Goal: Task Accomplishment & Management: Use online tool/utility

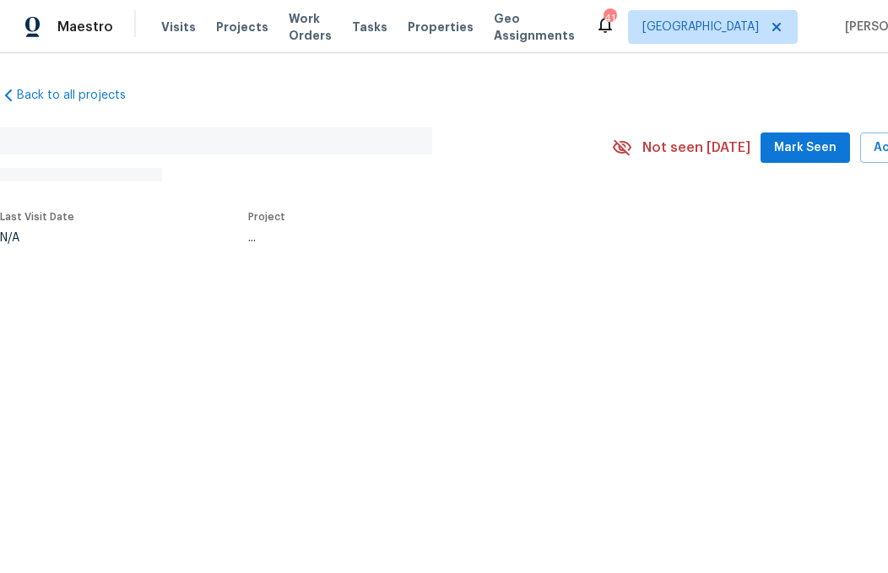
click at [816, 136] on button "Mark Seen" at bounding box center [804, 147] width 89 height 31
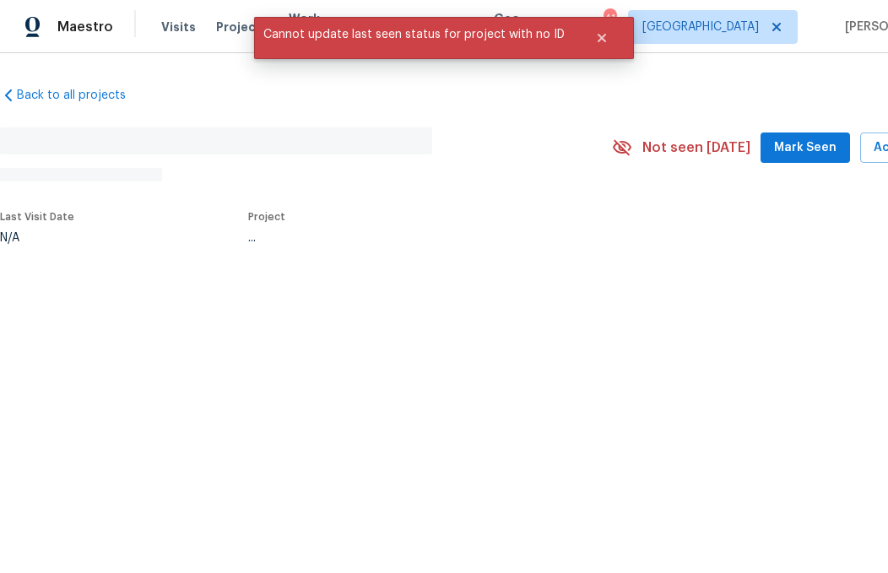
click at [819, 145] on span "Mark Seen" at bounding box center [805, 148] width 62 height 21
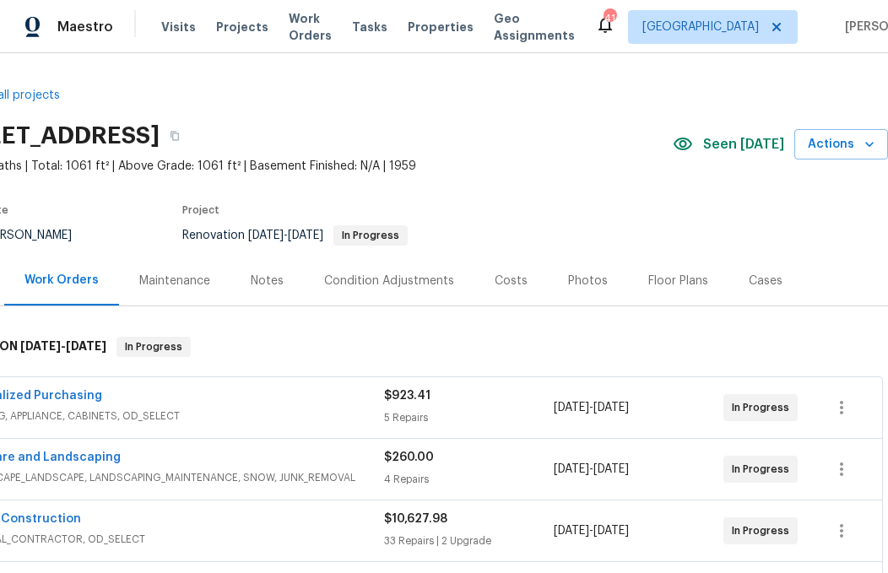
scroll to position [0, 66]
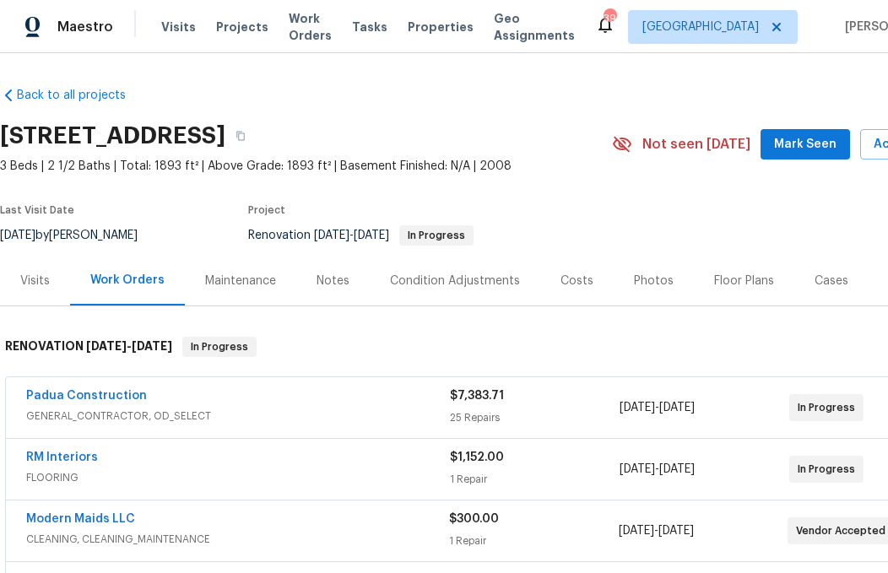
click at [811, 136] on span "Mark Seen" at bounding box center [805, 144] width 62 height 21
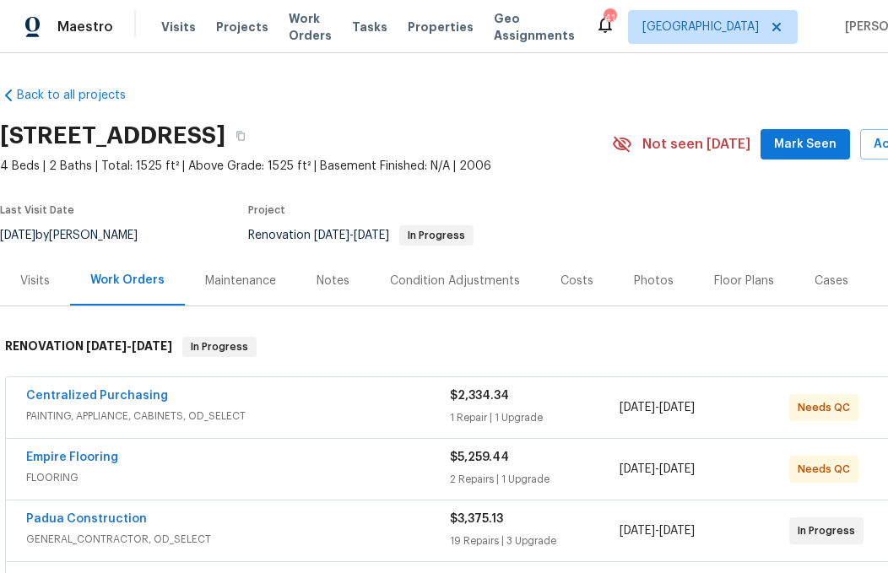
click at [803, 146] on span "Mark Seen" at bounding box center [805, 144] width 62 height 21
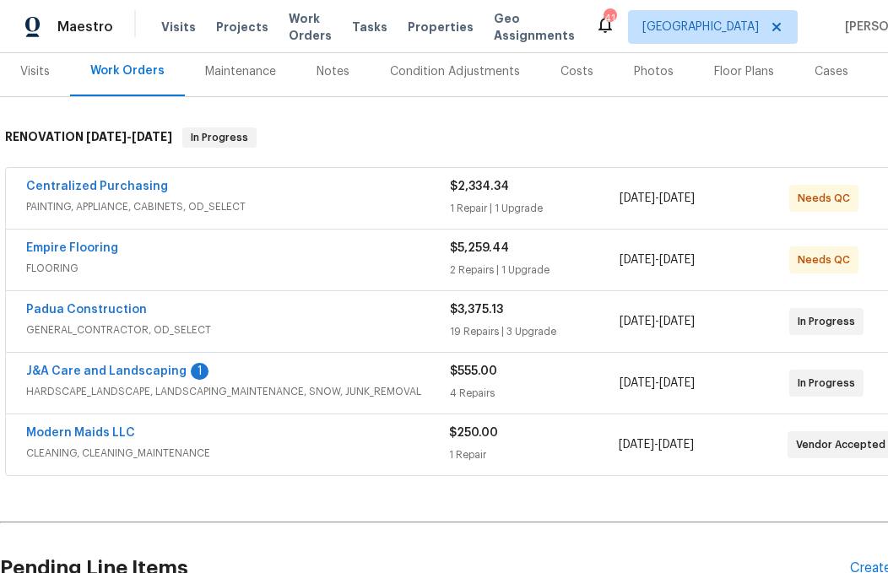
scroll to position [210, 0]
click at [167, 365] on link "J&A Care and Landscaping" at bounding box center [106, 371] width 160 height 12
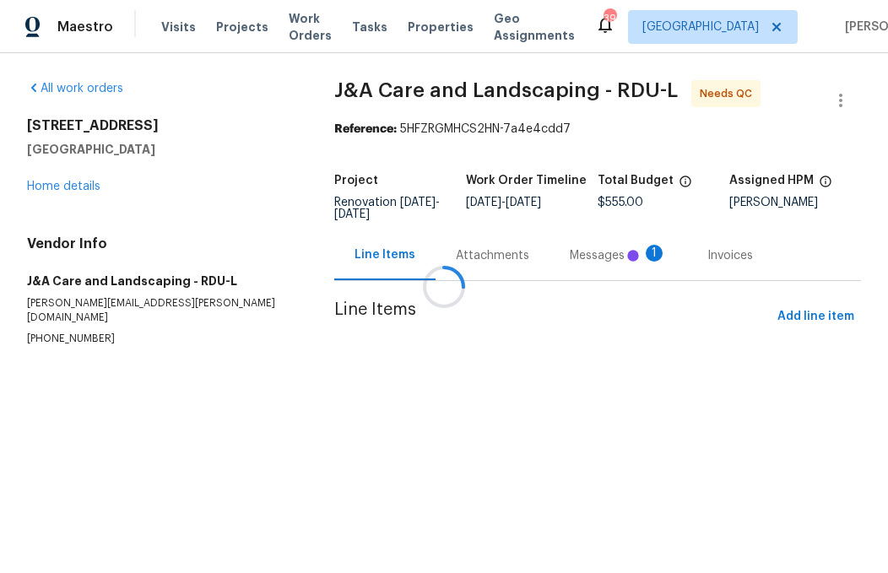
click at [597, 257] on div at bounding box center [444, 286] width 888 height 573
click at [593, 259] on div at bounding box center [444, 286] width 888 height 573
click at [536, 261] on div at bounding box center [444, 286] width 888 height 573
click at [515, 261] on div at bounding box center [444, 286] width 888 height 573
click at [507, 258] on div at bounding box center [444, 286] width 888 height 573
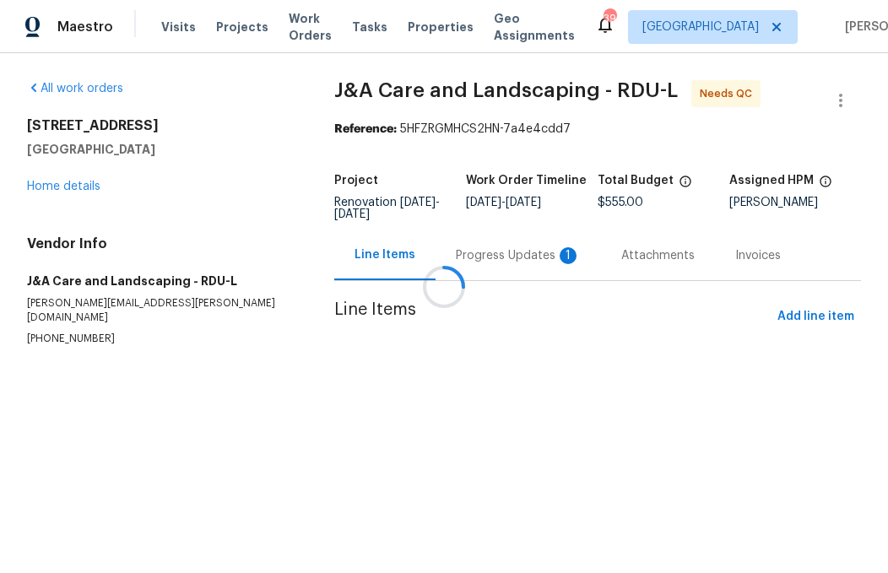
click at [513, 252] on div at bounding box center [444, 286] width 888 height 573
click at [524, 258] on div at bounding box center [444, 286] width 888 height 573
click at [531, 260] on div at bounding box center [444, 286] width 888 height 573
click at [520, 258] on div at bounding box center [444, 286] width 888 height 573
click at [510, 254] on div at bounding box center [444, 286] width 888 height 573
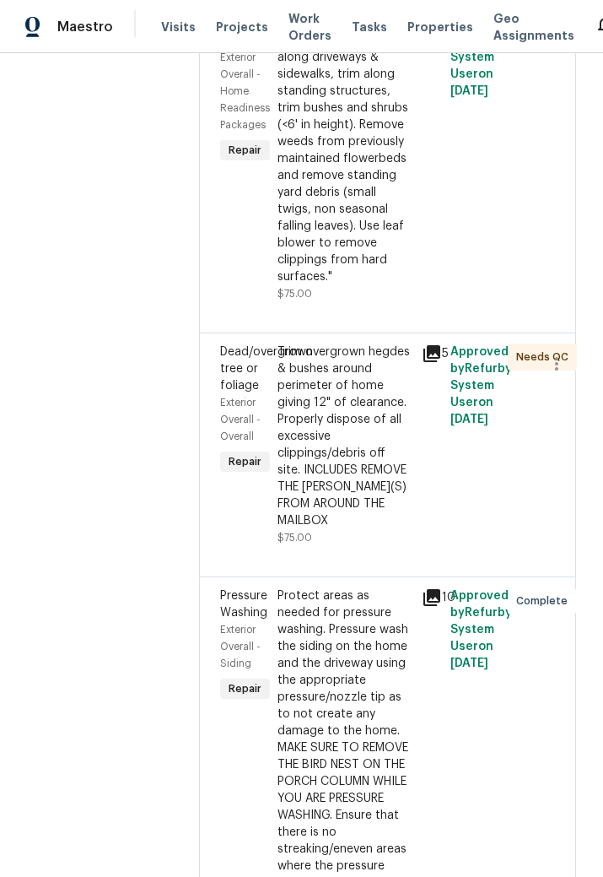
scroll to position [481, 6]
click at [336, 529] on div "Trim overgrown hegdes & bushes around perimeter of home giving 12" of clearance…" at bounding box center [344, 436] width 133 height 186
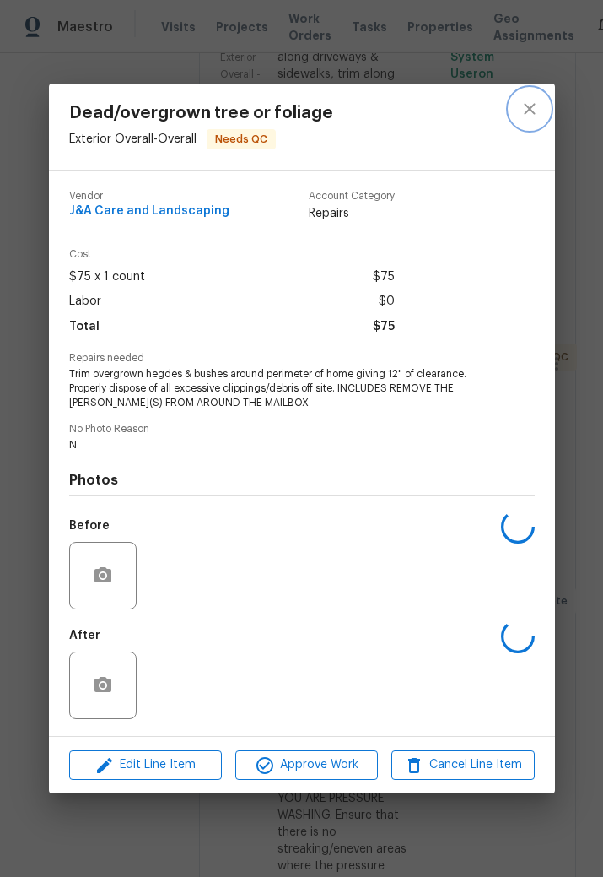
click at [529, 108] on icon "close" at bounding box center [529, 108] width 11 height 11
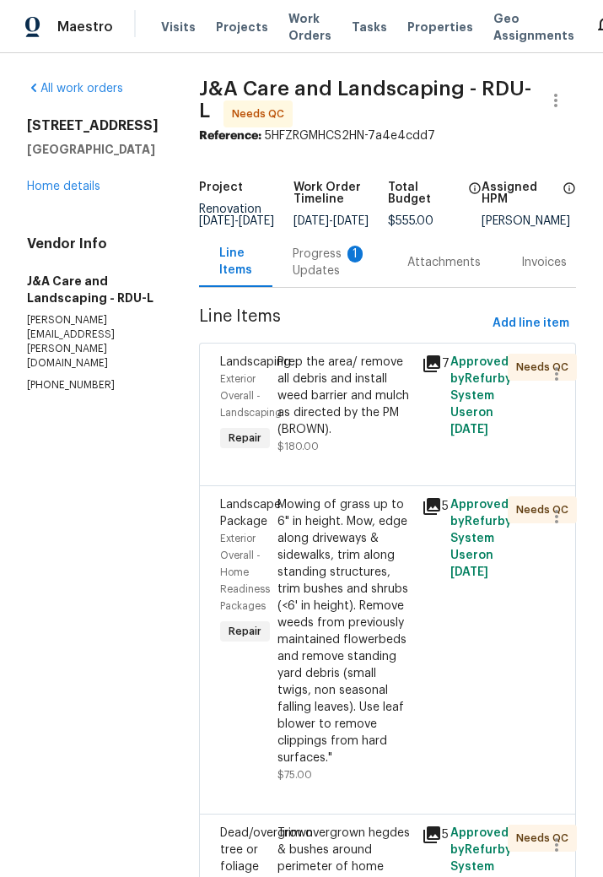
scroll to position [0, 6]
click at [331, 273] on div "Progress Updates 1" at bounding box center [330, 263] width 74 height 34
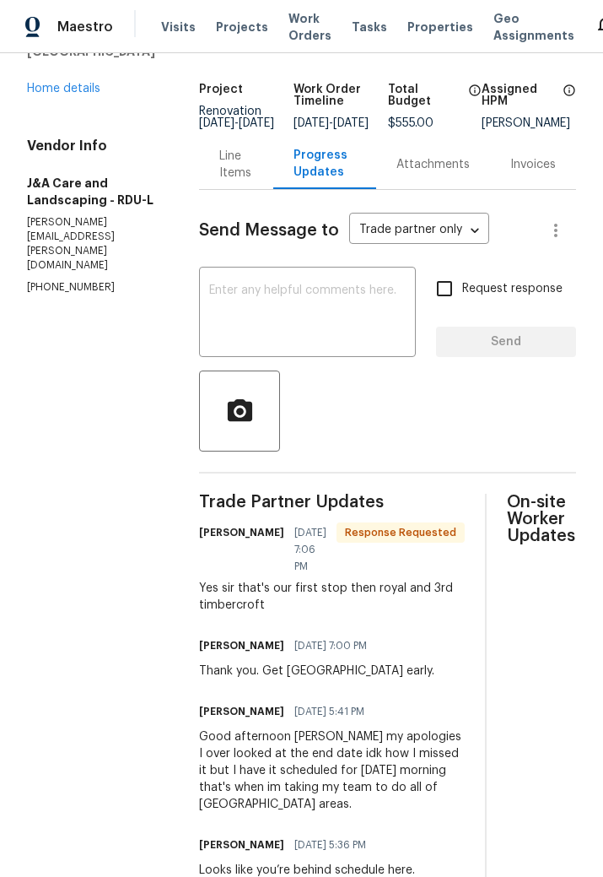
scroll to position [104, 0]
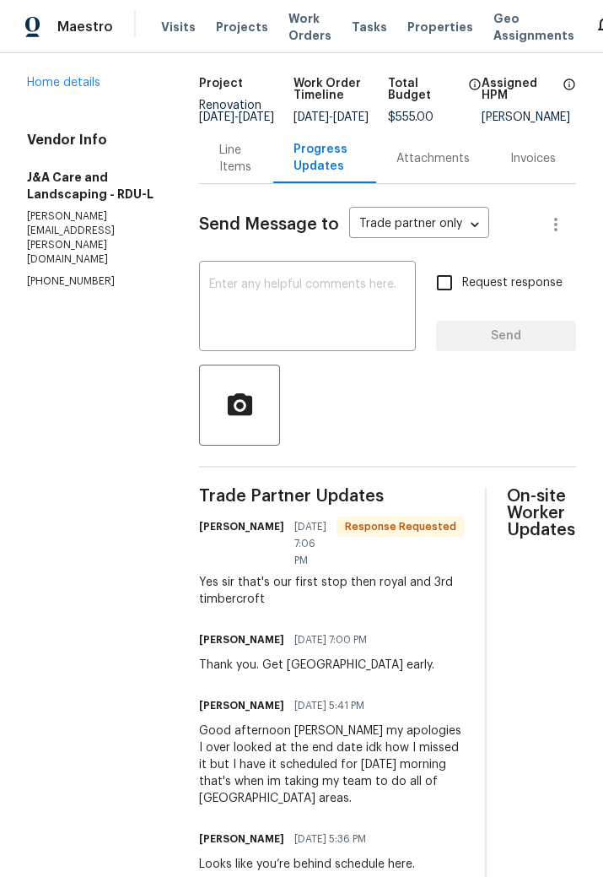
click at [289, 300] on textarea at bounding box center [307, 307] width 197 height 59
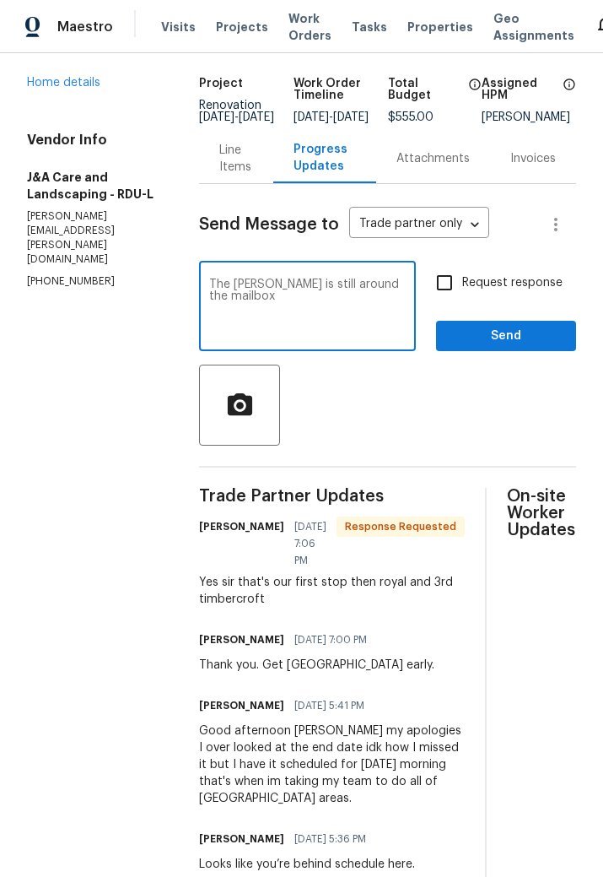
type textarea "The bush is still around the mailbox"
click at [251, 413] on icon "button" at bounding box center [239, 403] width 24 height 22
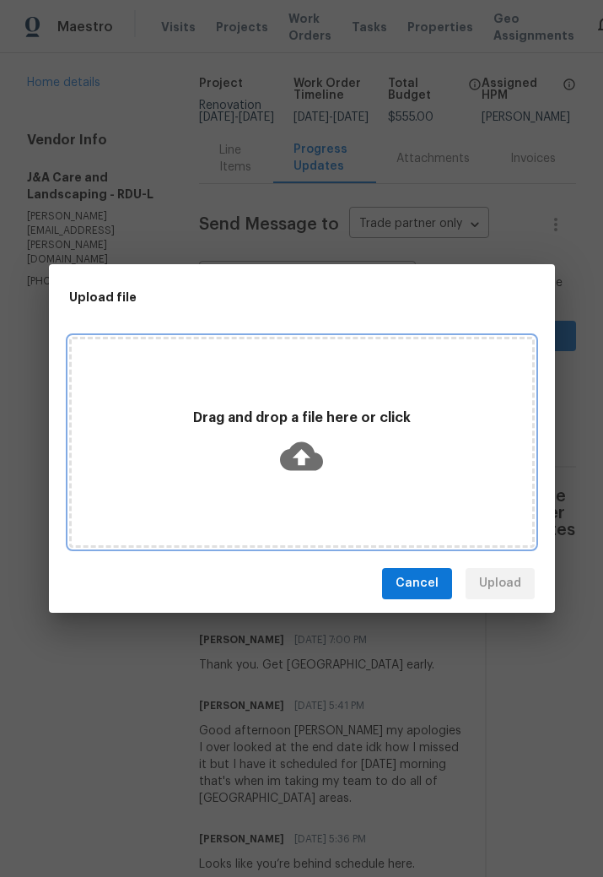
click at [289, 454] on icon at bounding box center [301, 455] width 43 height 29
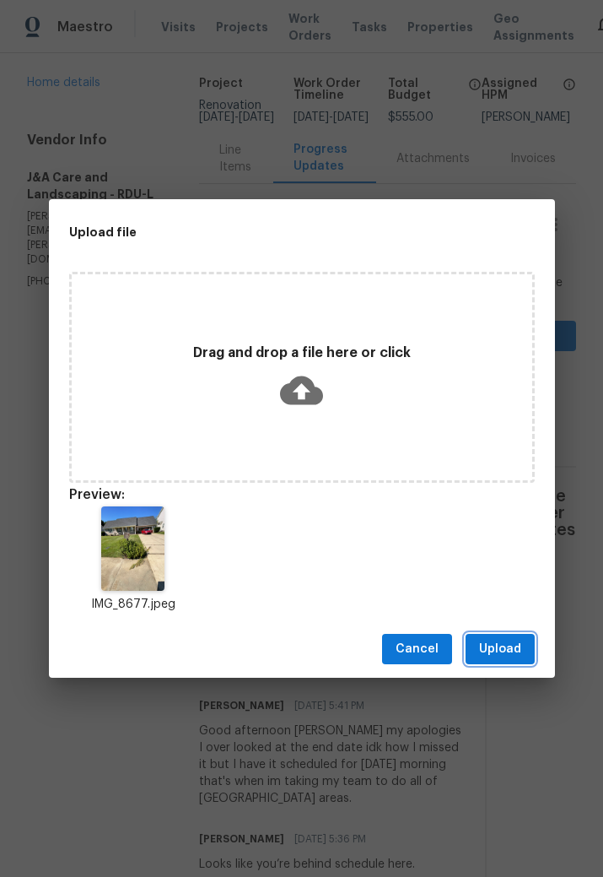
click at [505, 572] on span "Upload" at bounding box center [500, 649] width 42 height 21
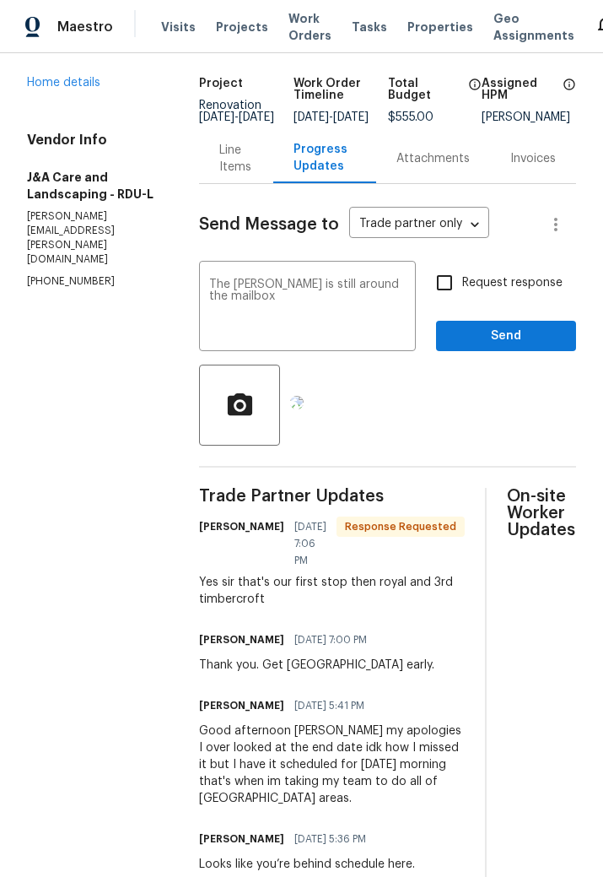
click at [458, 294] on input "Request response" at bounding box center [444, 282] width 35 height 35
checkbox input "true"
click at [531, 347] on span "Send" at bounding box center [506, 336] width 113 height 21
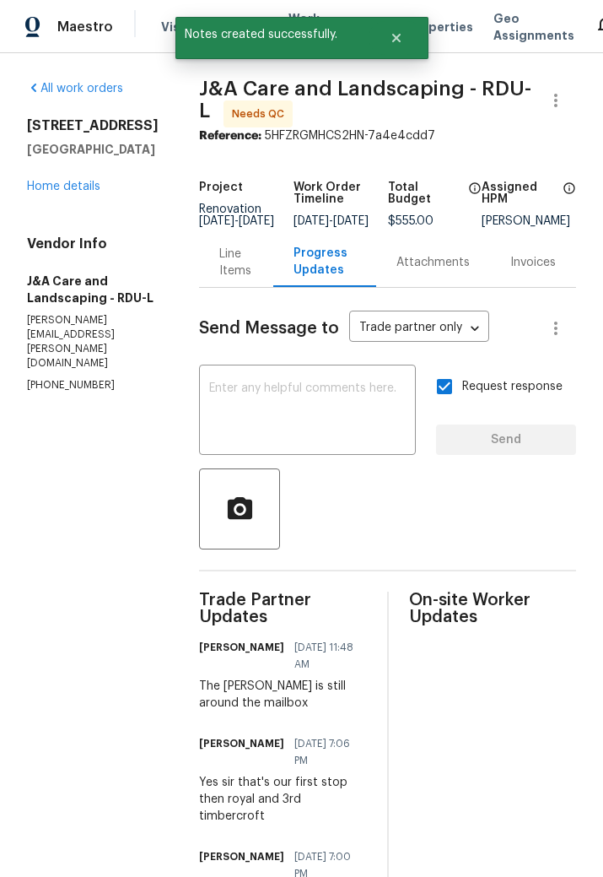
click at [68, 189] on link "Home details" at bounding box center [63, 187] width 73 height 12
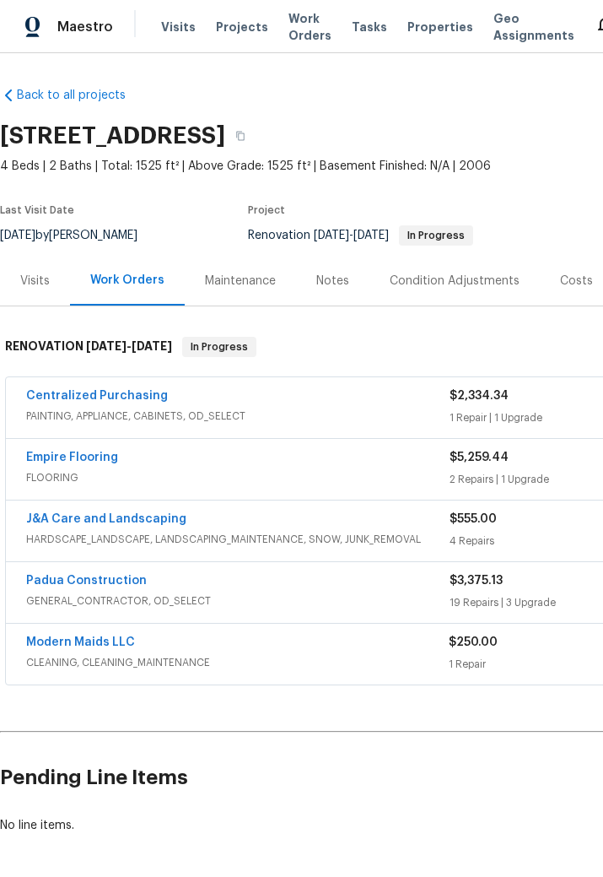
click at [126, 514] on link "J&A Care and Landscaping" at bounding box center [106, 519] width 160 height 12
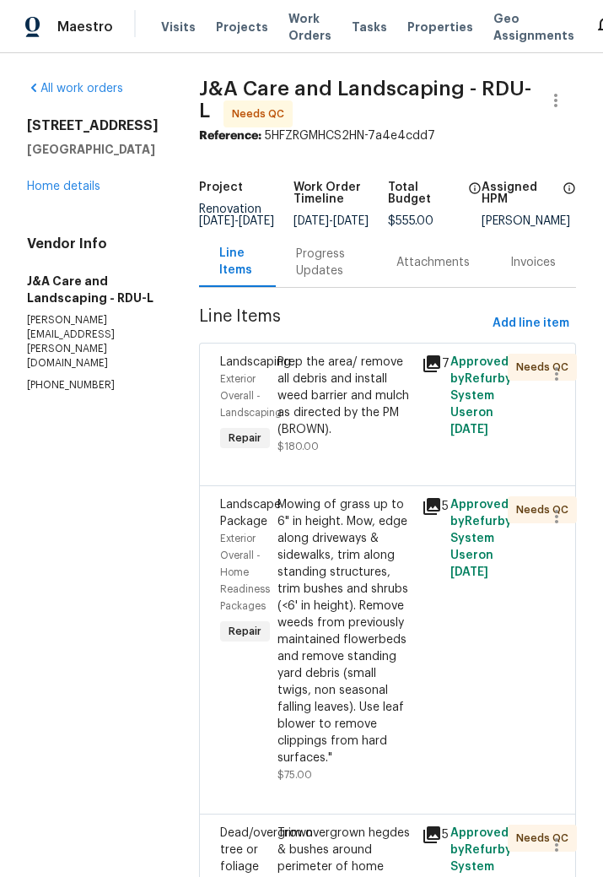
click at [349, 423] on div "Prep the area/ remove all debris and install weed barrier and mulch as directed…" at bounding box center [344, 396] width 133 height 84
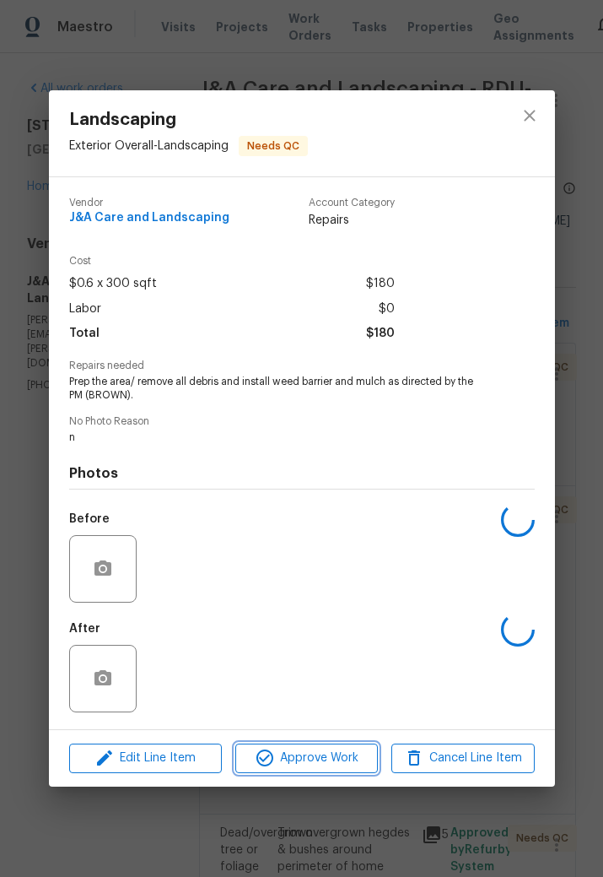
click at [344, 572] on span "Approve Work" at bounding box center [306, 758] width 132 height 21
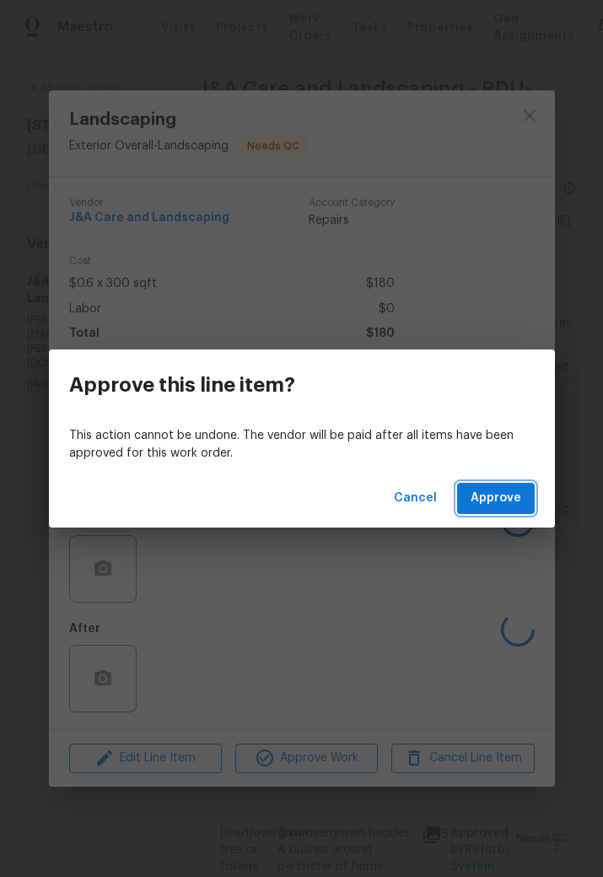
click at [514, 496] on span "Approve" at bounding box center [496, 498] width 51 height 21
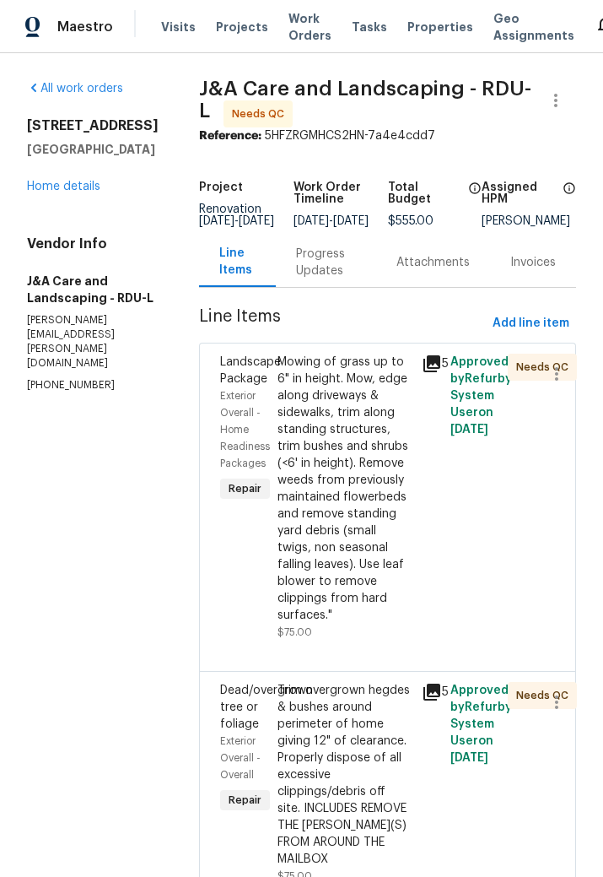
click at [345, 548] on div "Mowing of grass up to 6" in height. Mow, edge along driveways & sidewalks, trim…" at bounding box center [344, 489] width 133 height 270
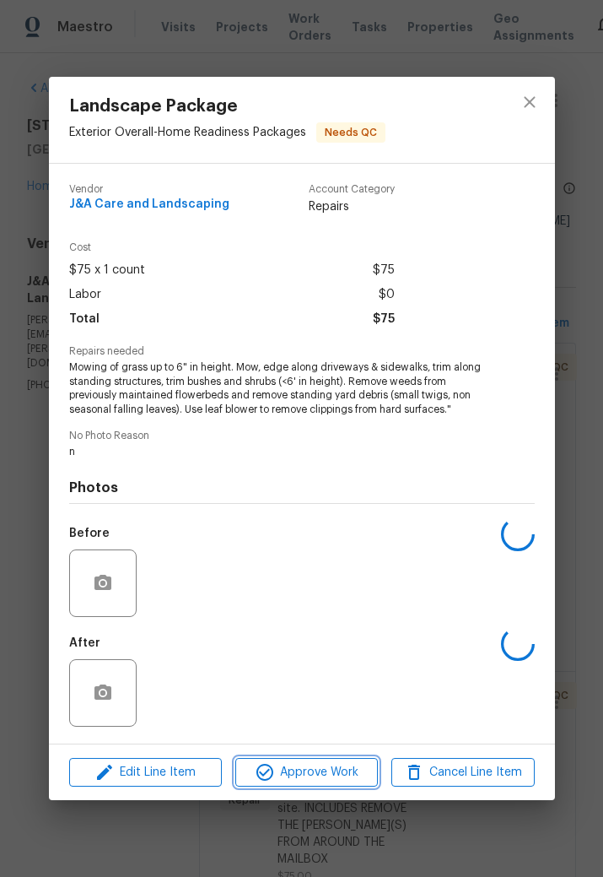
click at [337, 572] on span "Approve Work" at bounding box center [306, 772] width 132 height 21
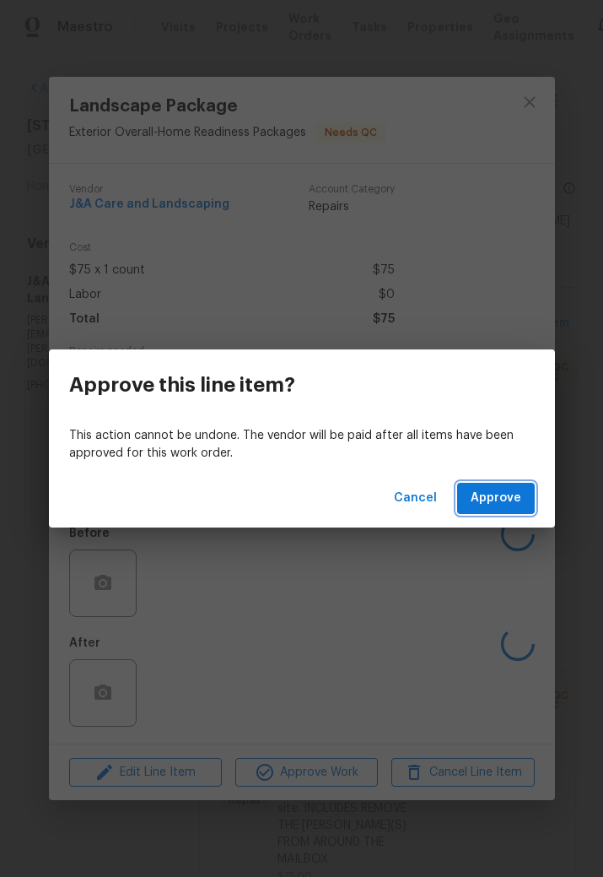
click at [499, 506] on span "Approve" at bounding box center [496, 498] width 51 height 21
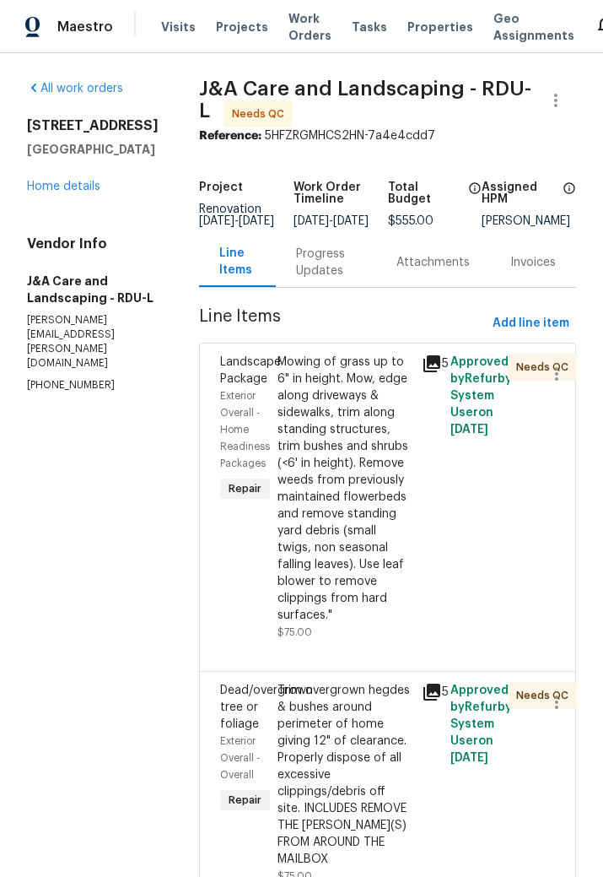
click at [341, 274] on div "Progress Updates" at bounding box center [326, 263] width 60 height 34
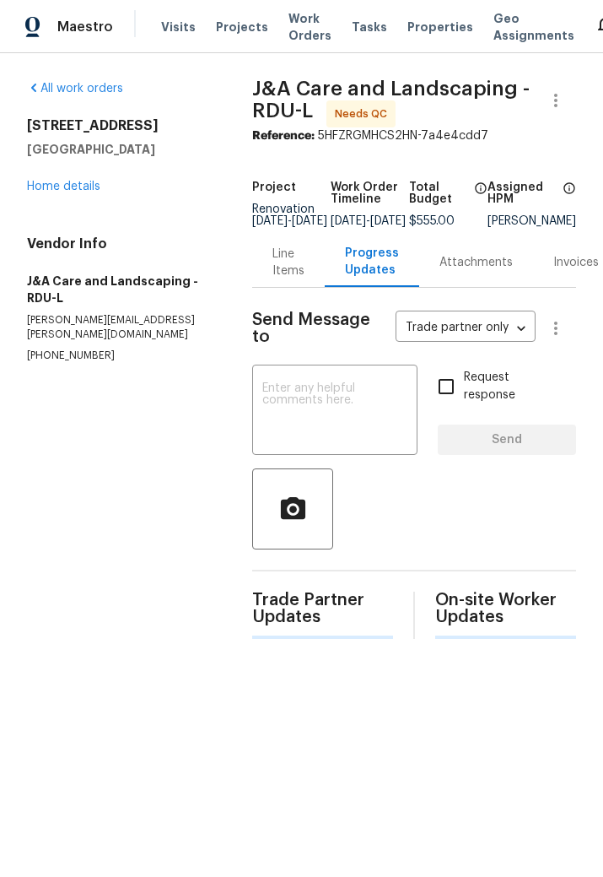
click at [317, 404] on textarea at bounding box center [334, 411] width 145 height 59
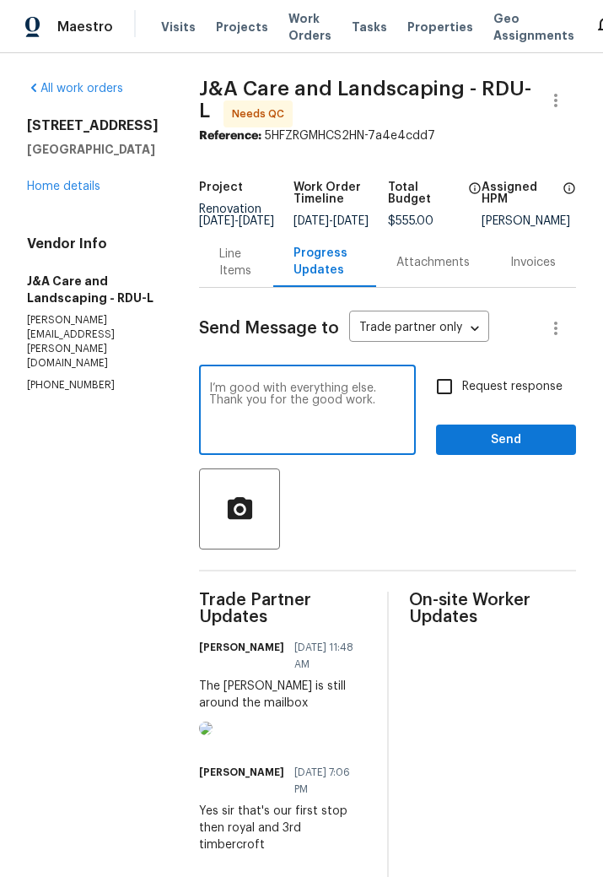
type textarea "I’m good with everything else. Thank you for the good work."
click at [448, 398] on input "Request response" at bounding box center [444, 386] width 35 height 35
checkbox input "true"
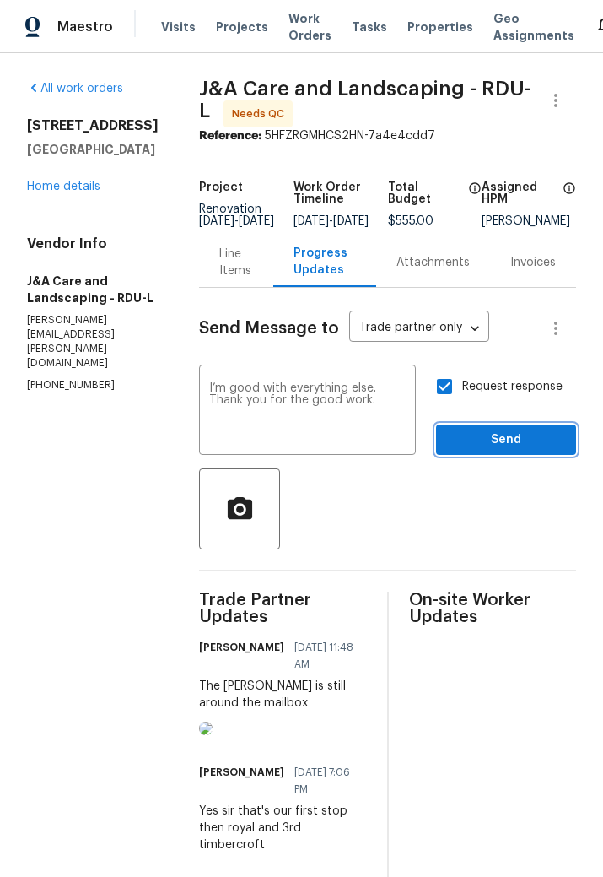
click at [516, 456] on button "Send" at bounding box center [506, 439] width 140 height 31
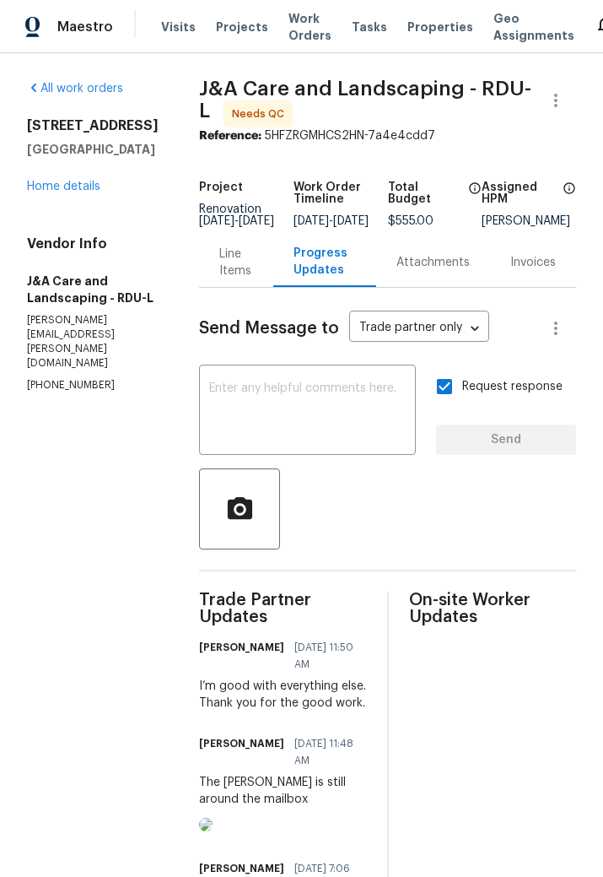
click at [60, 186] on link "Home details" at bounding box center [63, 187] width 73 height 12
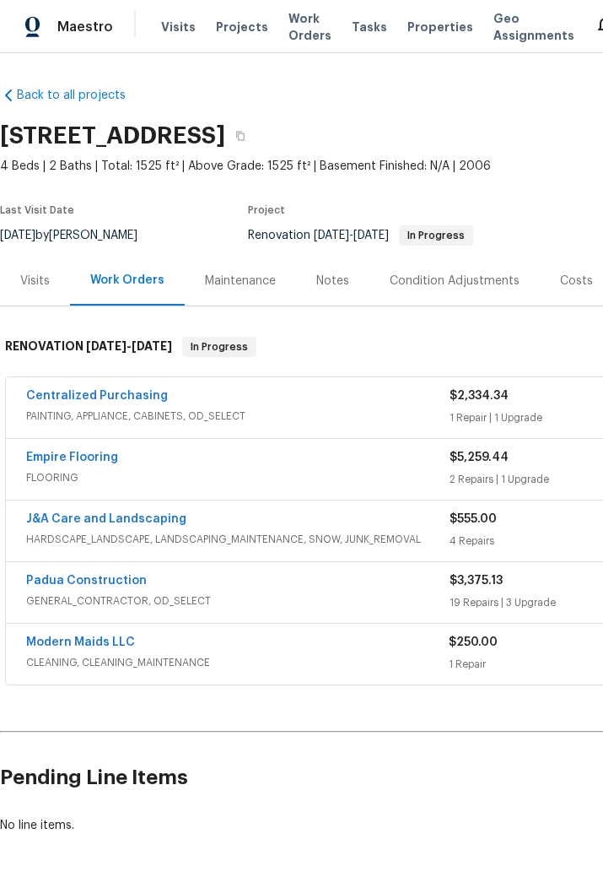
click at [77, 456] on link "Empire Flooring" at bounding box center [72, 457] width 92 height 12
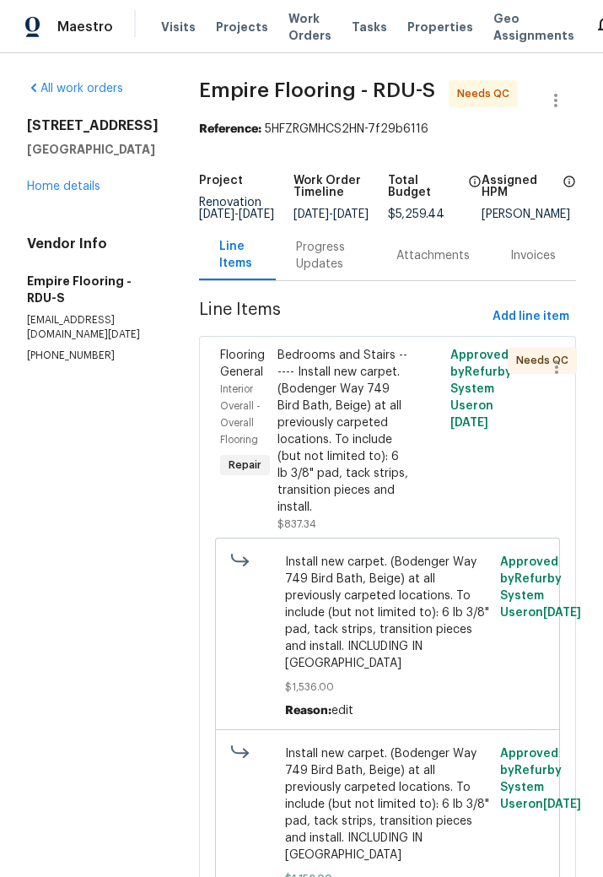
click at [347, 468] on div "Bedrooms and Stairs ------ Install new carpet. (Bodenger Way 749 Bird Bath, Bei…" at bounding box center [344, 431] width 133 height 169
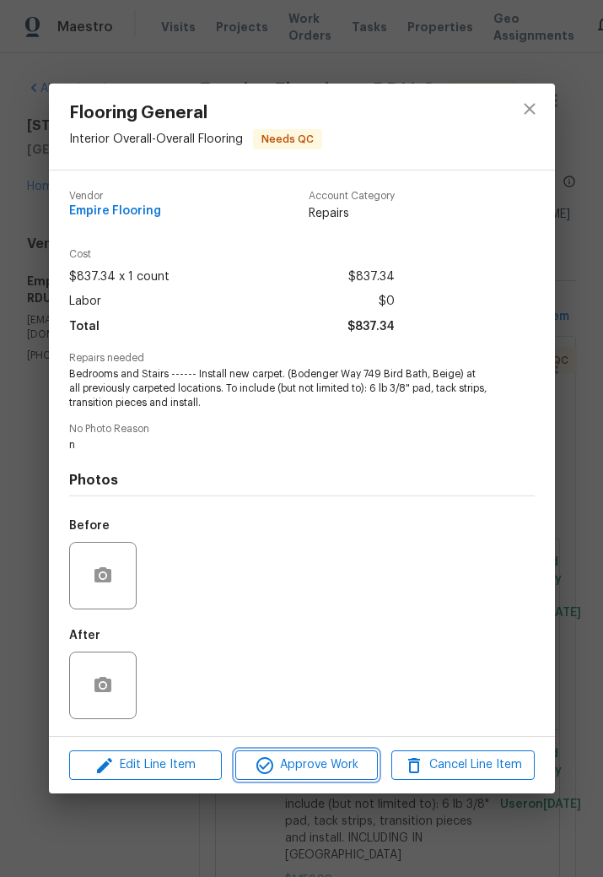
click at [308, 572] on span "Approve Work" at bounding box center [306, 764] width 132 height 21
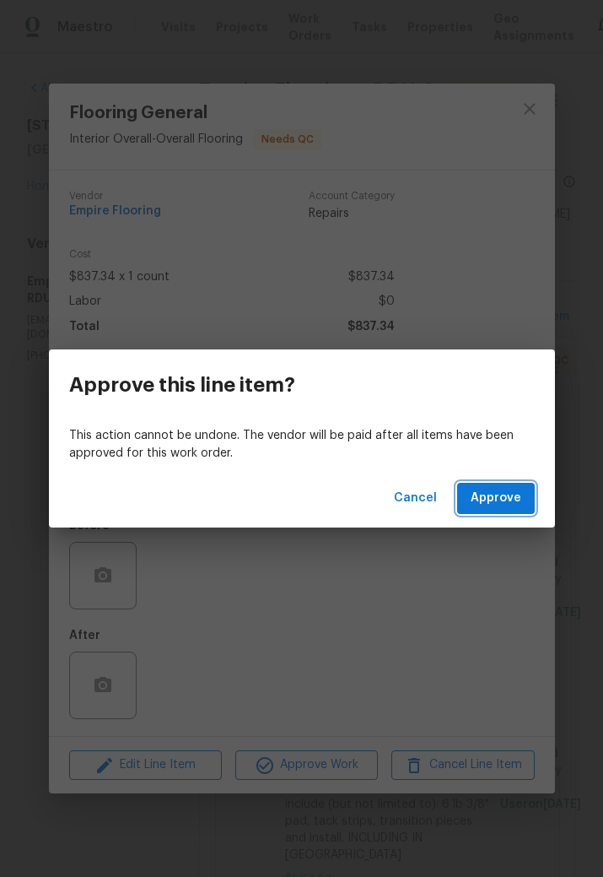
click at [502, 502] on span "Approve" at bounding box center [496, 498] width 51 height 21
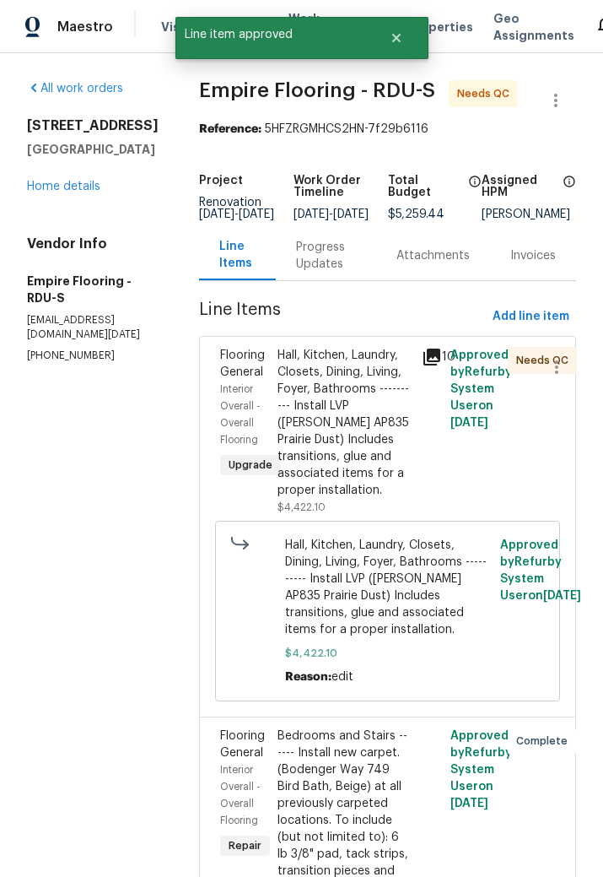
click at [369, 474] on div "Hall, Kitchen, Laundry, Closets, Dining, Living, Foyer, Bathrooms ---------- In…" at bounding box center [344, 423] width 133 height 152
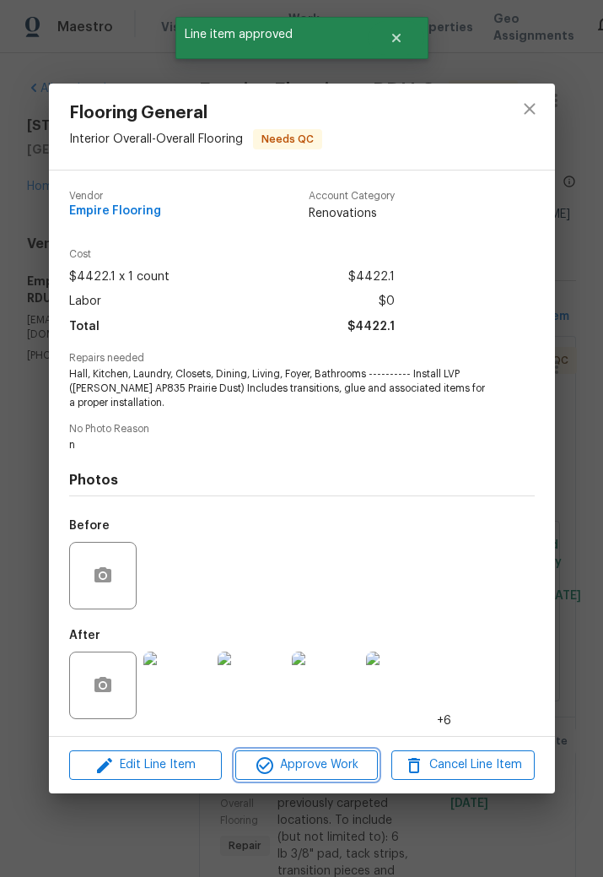
click at [332, 572] on span "Approve Work" at bounding box center [306, 764] width 132 height 21
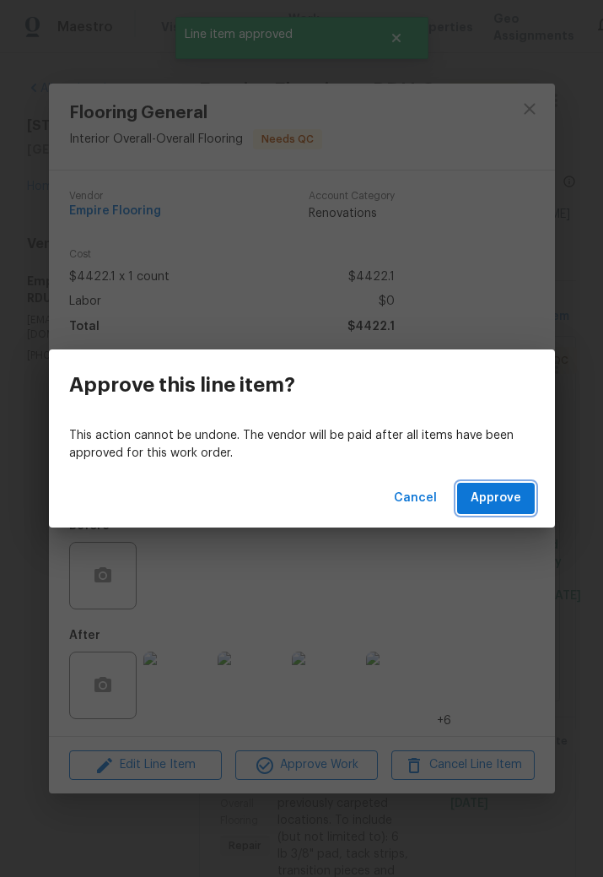
click at [518, 505] on span "Approve" at bounding box center [496, 498] width 51 height 21
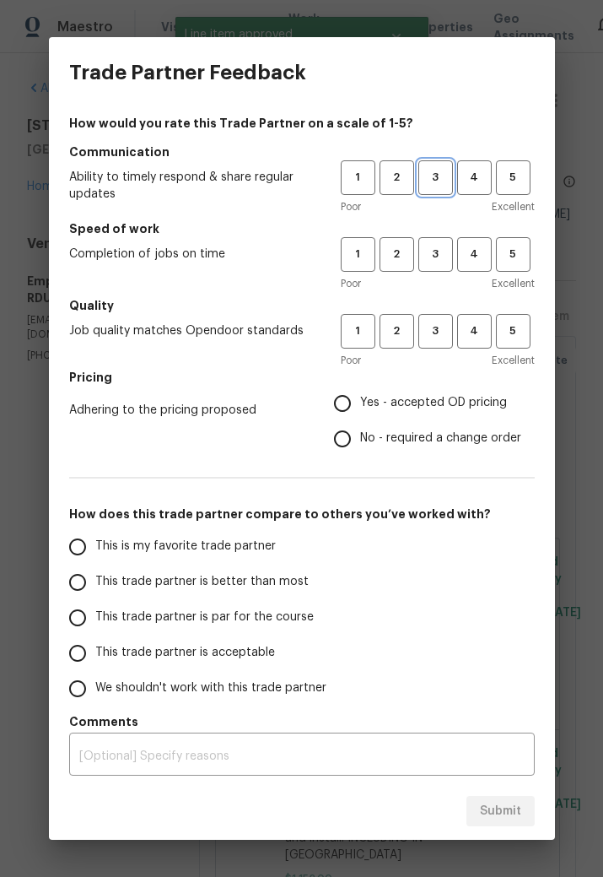
click at [434, 176] on span "3" at bounding box center [435, 177] width 31 height 19
click at [439, 258] on span "3" at bounding box center [435, 254] width 31 height 19
click at [435, 339] on span "3" at bounding box center [435, 330] width 31 height 19
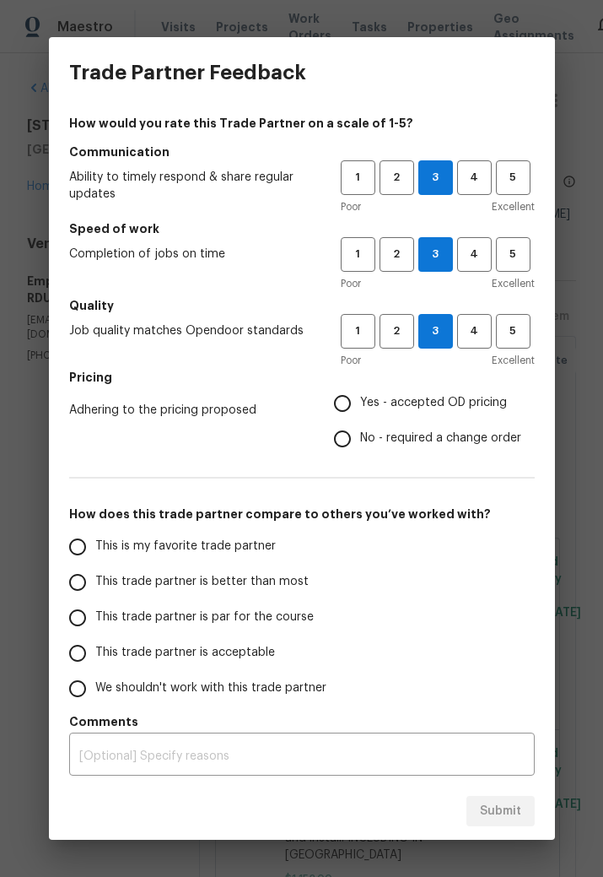
click at [137, 572] on span "This trade partner is acceptable" at bounding box center [185, 653] width 180 height 18
click at [95, 572] on input "This trade partner is acceptable" at bounding box center [77, 652] width 35 height 35
radio input "true"
click at [480, 572] on div "This is my favorite trade partner This trade partner is better than most This t…" at bounding box center [302, 617] width 466 height 177
click at [348, 447] on input "No - required a change order" at bounding box center [342, 438] width 35 height 35
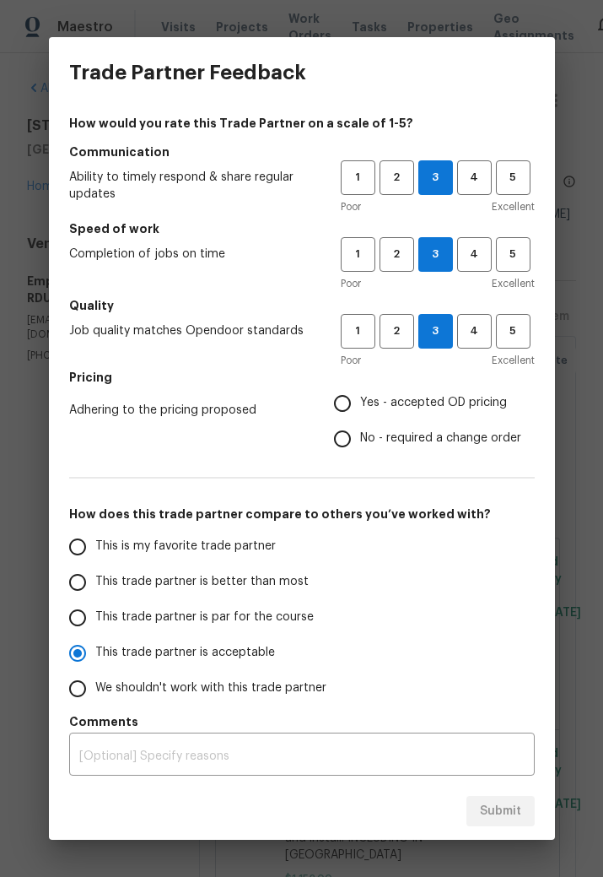
radio input "false"
click at [385, 414] on label "Yes - accepted OD pricing" at bounding box center [423, 403] width 197 height 35
click at [360, 414] on input "Yes - accepted OD pricing" at bounding box center [342, 403] width 35 height 35
click at [505, 572] on span "Submit" at bounding box center [500, 811] width 41 height 21
radio input "false"
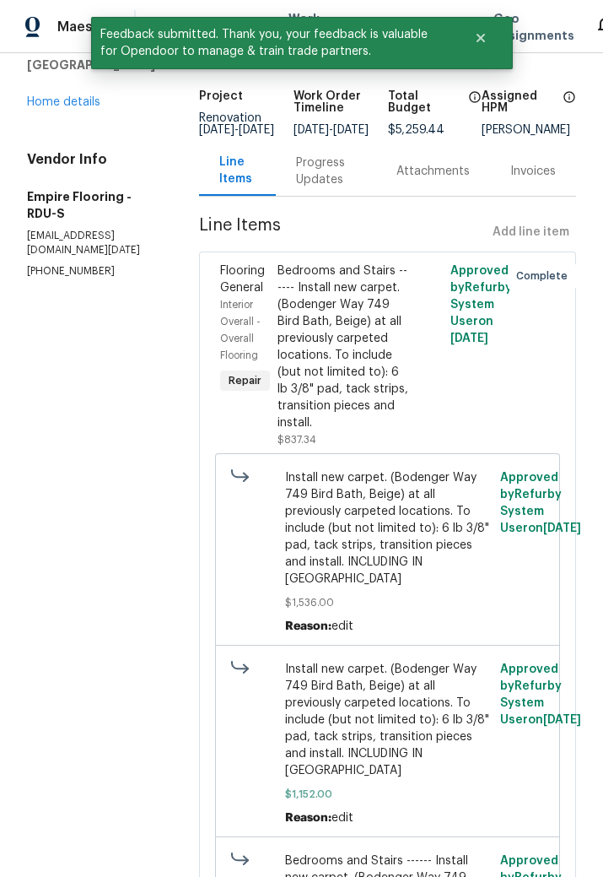
scroll to position [89, 0]
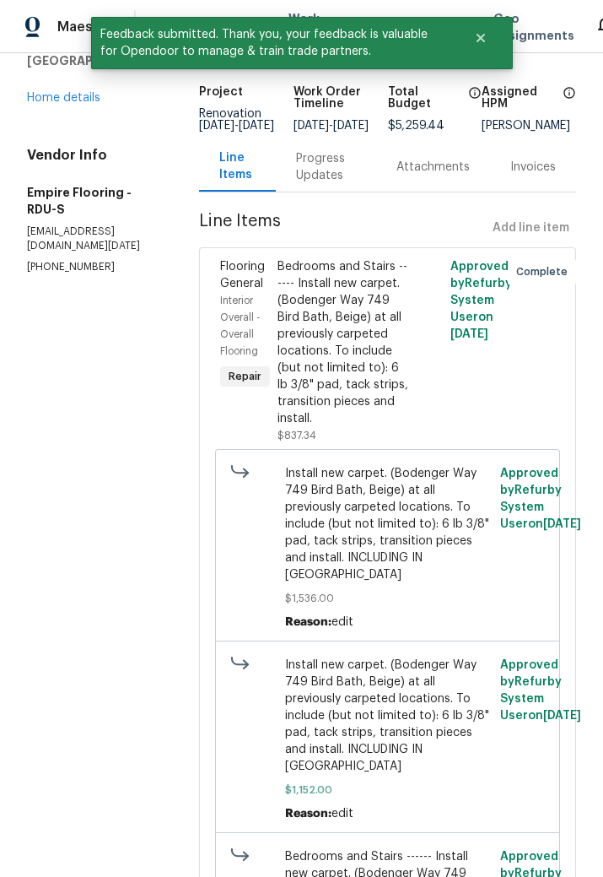
click at [53, 102] on link "Home details" at bounding box center [63, 98] width 73 height 12
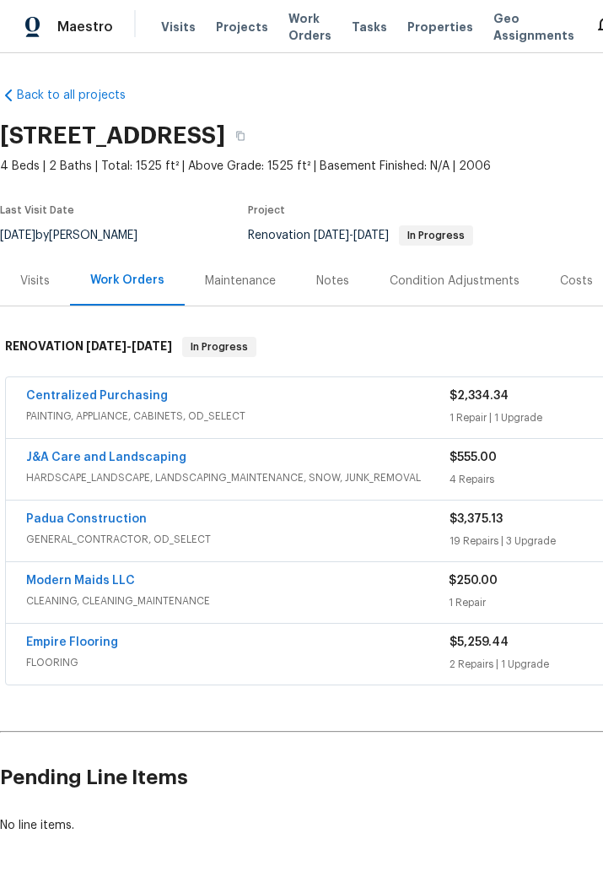
click at [153, 458] on link "J&A Care and Landscaping" at bounding box center [106, 457] width 160 height 12
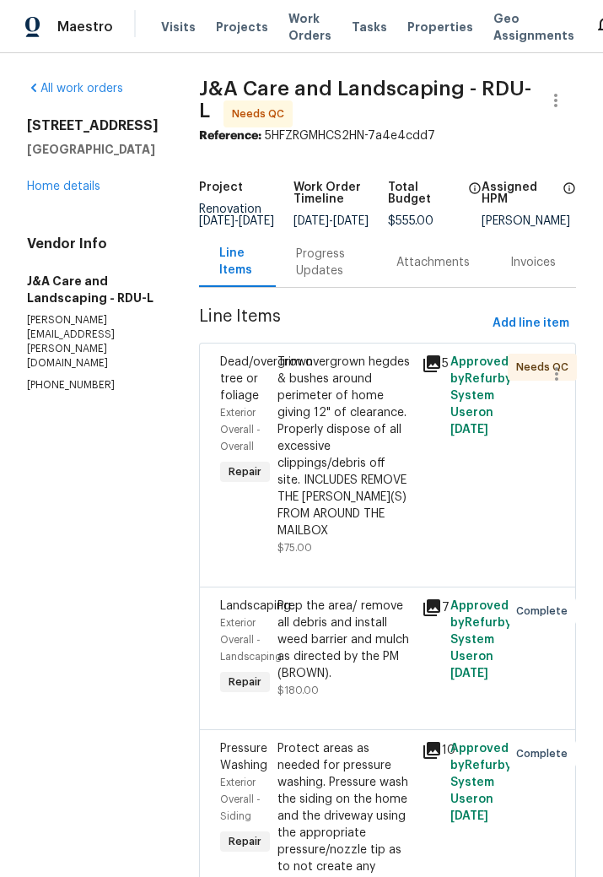
click at [69, 184] on link "Home details" at bounding box center [63, 187] width 73 height 12
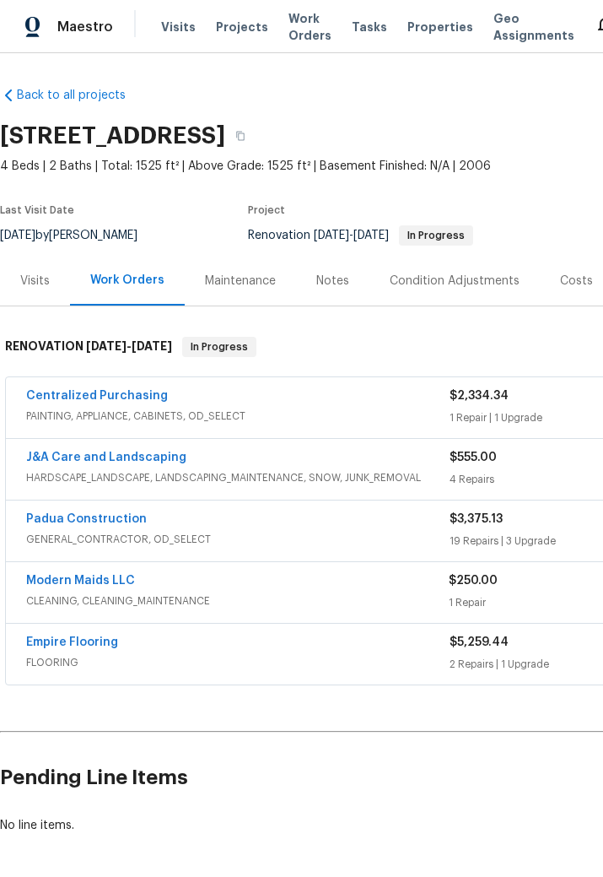
click at [331, 280] on div "Notes" at bounding box center [332, 281] width 33 height 17
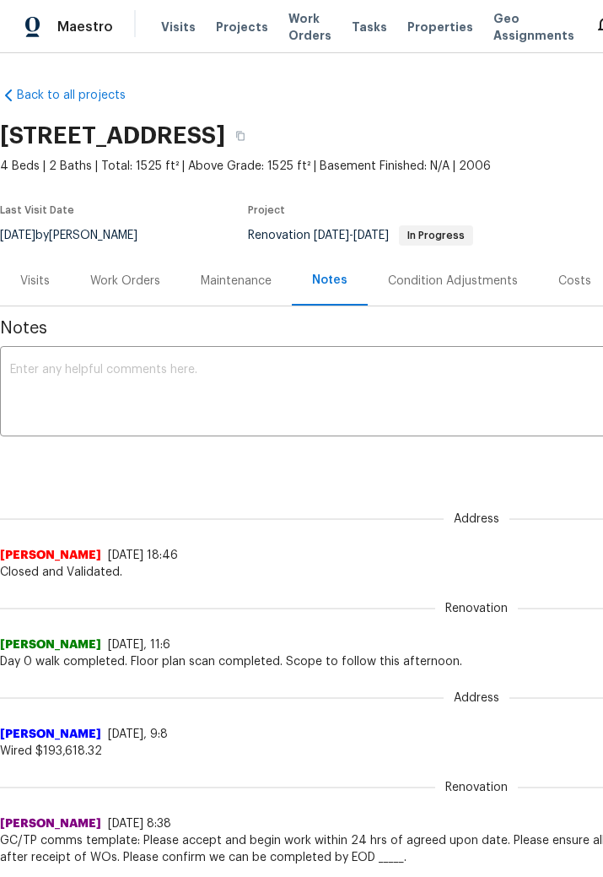
click at [89, 372] on textarea at bounding box center [476, 393] width 933 height 59
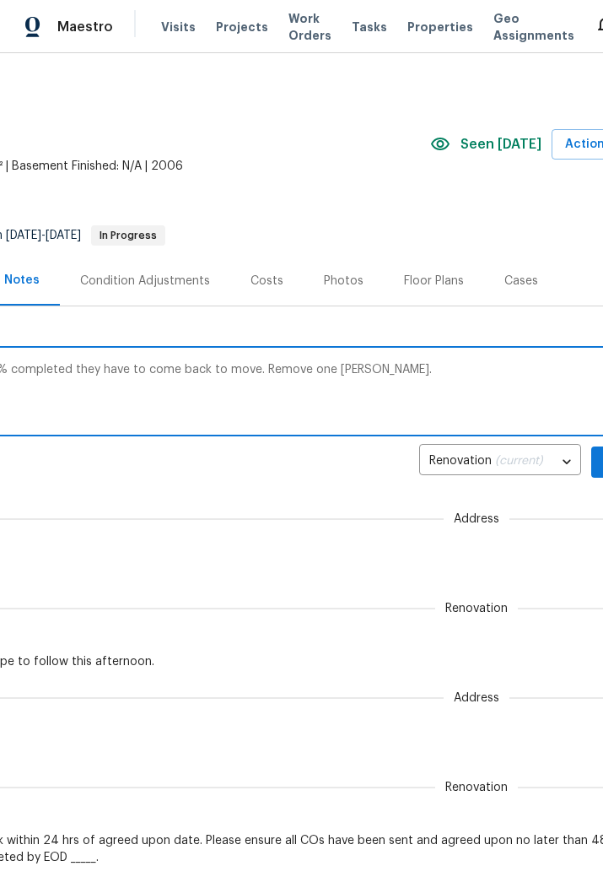
scroll to position [0, 308]
click at [259, 370] on textarea "Progress check: flooring completed. Landscaping 98% completed they have to come…" at bounding box center [168, 393] width 933 height 59
click at [391, 375] on textarea "Progress check: flooring completed. Landscaping 98% completed they have to come…" at bounding box center [168, 393] width 933 height 59
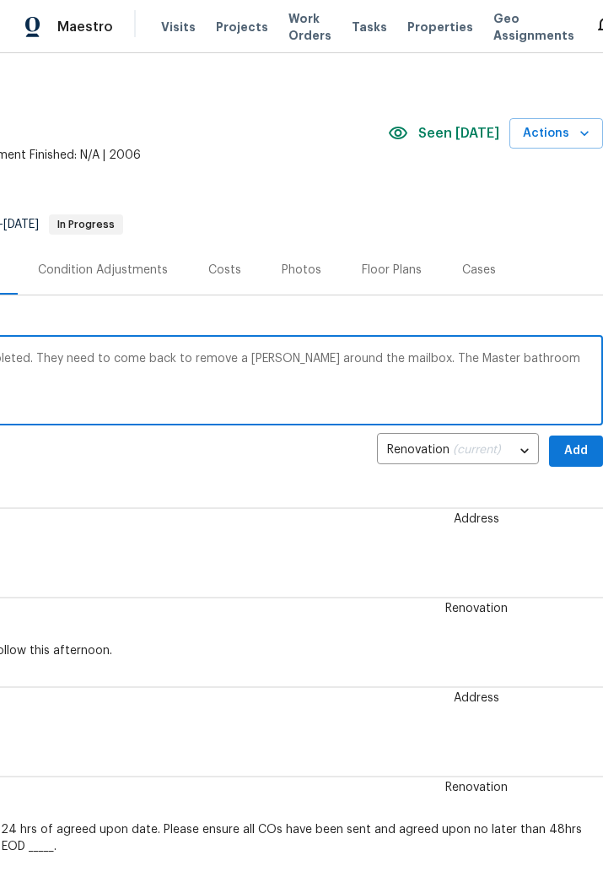
scroll to position [11, 0]
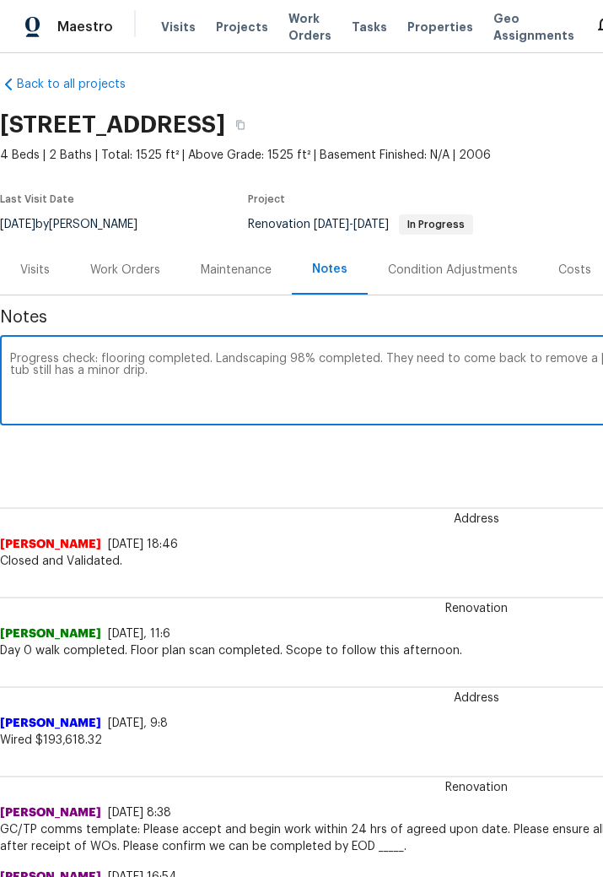
click at [76, 358] on textarea "Progress check: flooring completed. Landscaping 98% completed. They need to com…" at bounding box center [476, 382] width 933 height 59
click at [207, 439] on div "Renovation (current) 5148b8c2-8013-4048-aaf4-a6d27c22d780 ​ Add" at bounding box center [476, 450] width 953 height 31
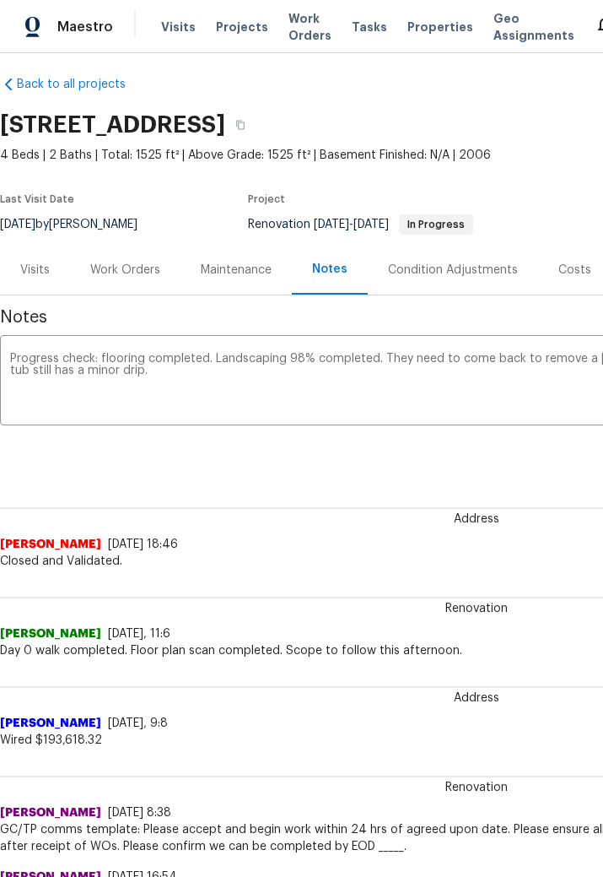
click at [138, 375] on textarea "Progress check: flooring completed. Landscaping 98% completed. They need to com…" at bounding box center [476, 382] width 933 height 59
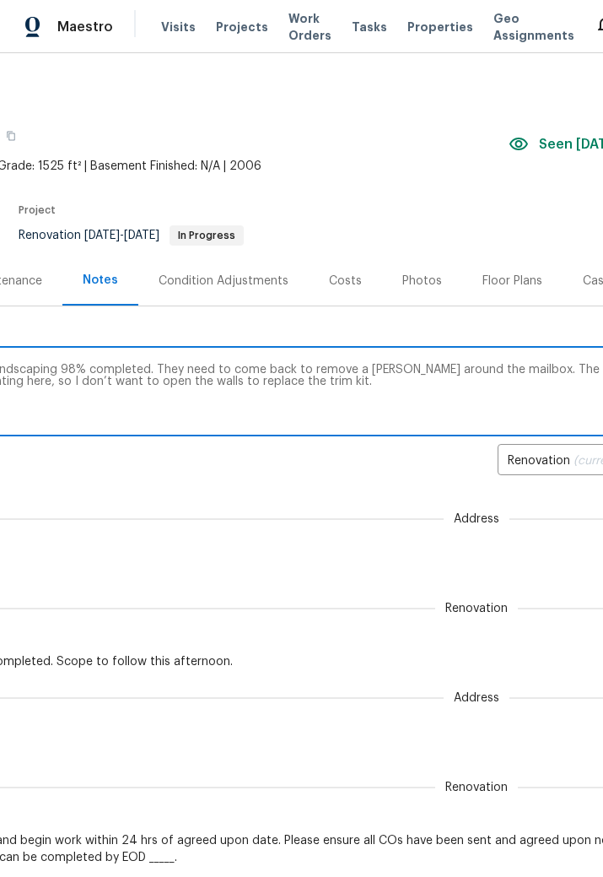
scroll to position [0, 230]
click at [505, 370] on textarea "Progress check: flooring completed. Landscaping 98% completed. They need to com…" at bounding box center [246, 393] width 933 height 59
click at [518, 365] on textarea "Progress check: flooring completed. Landscaping 98% completed. They need to com…" at bounding box center [246, 393] width 933 height 59
click at [517, 365] on textarea "Progress check: flooring completed. Landscaping 98% completed. They need to com…" at bounding box center [246, 393] width 933 height 59
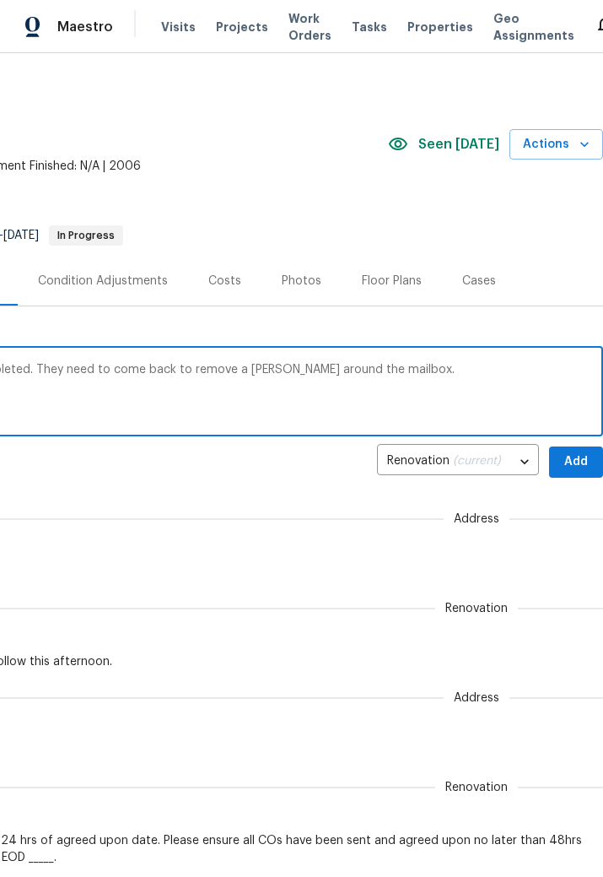
scroll to position [-1, 389]
type textarea "Progress check: flooring completed. Landscaping 98% completed. They need to com…"
click at [577, 455] on span "Add" at bounding box center [576, 461] width 27 height 21
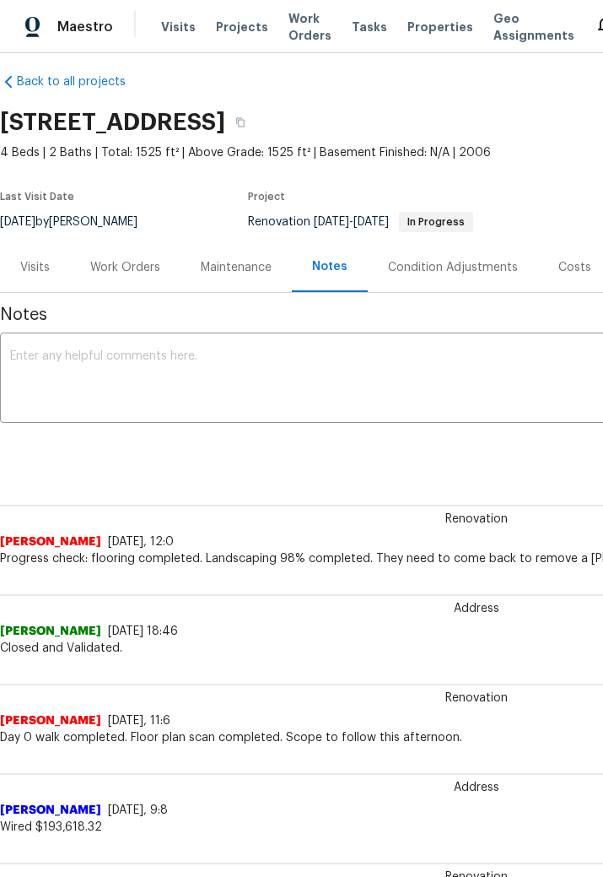
scroll to position [15, 0]
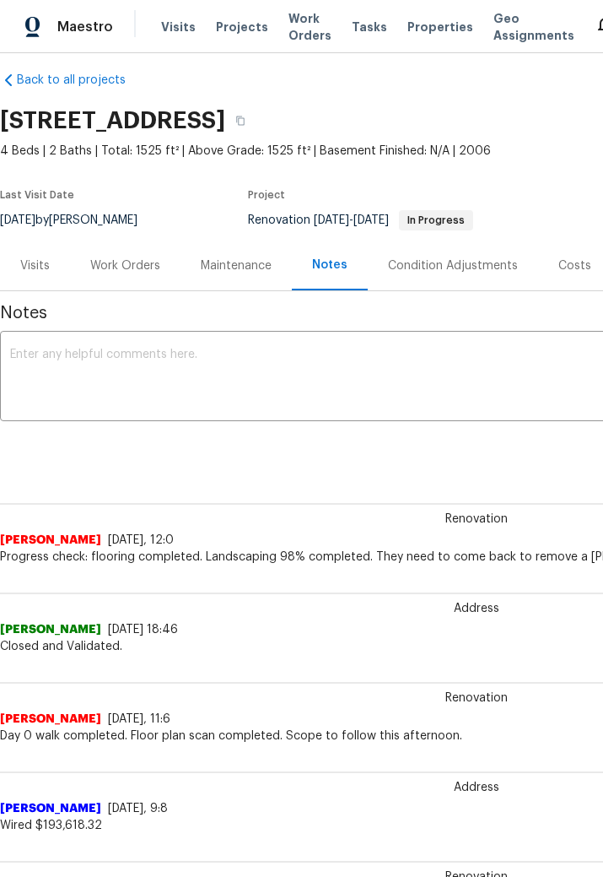
click at [135, 277] on div "Work Orders" at bounding box center [125, 265] width 111 height 50
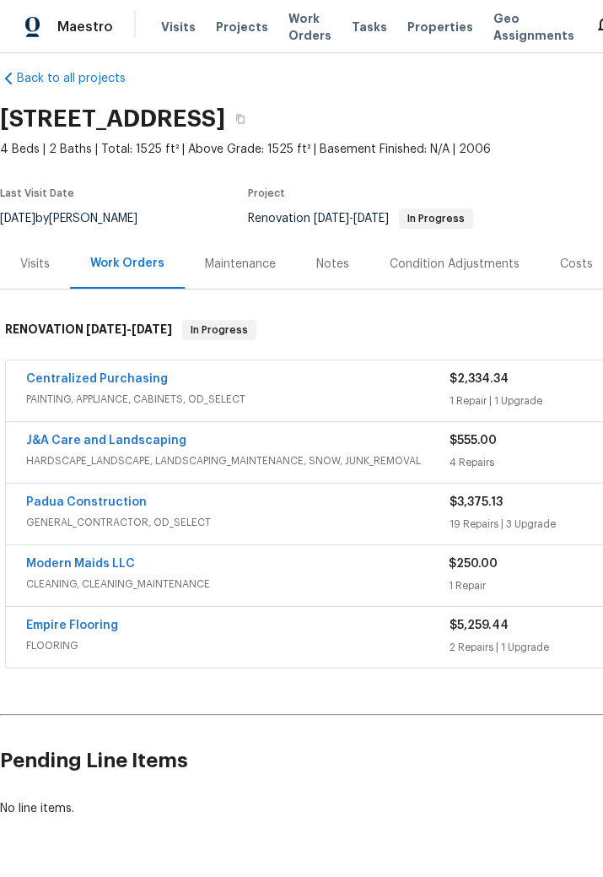
scroll to position [17, 0]
click at [105, 506] on link "Padua Construction" at bounding box center [86, 502] width 121 height 12
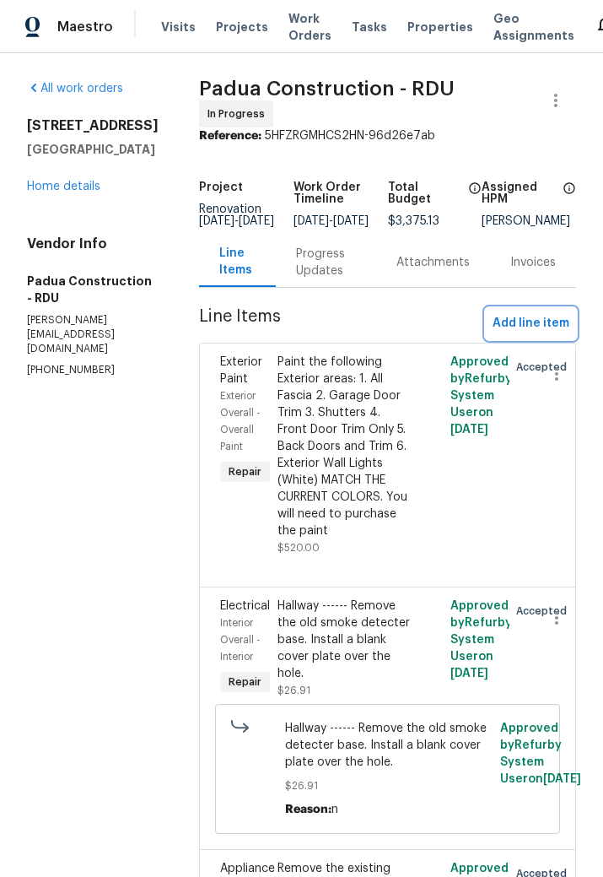
click at [517, 324] on span "Add line item" at bounding box center [531, 323] width 77 height 21
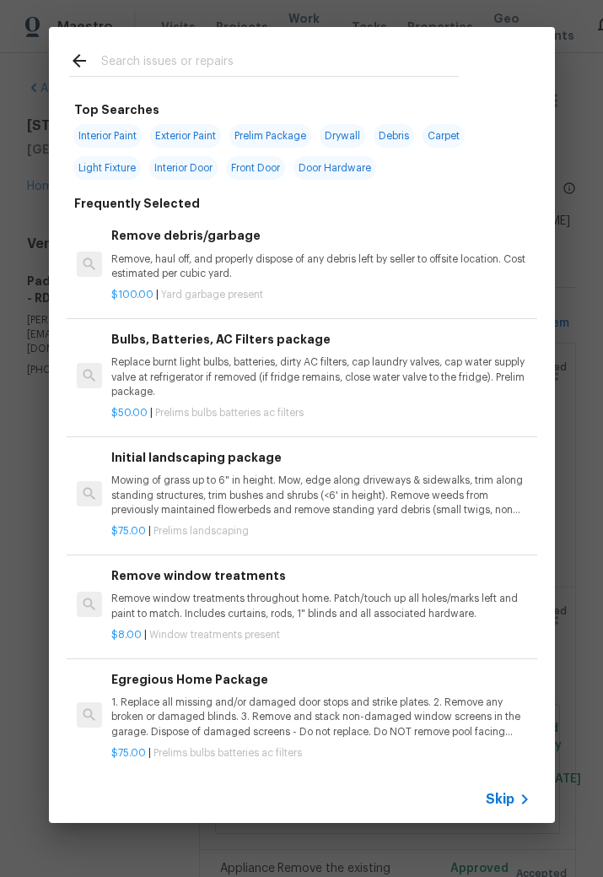
click at [186, 52] on input "text" at bounding box center [280, 63] width 358 height 25
type input "T"
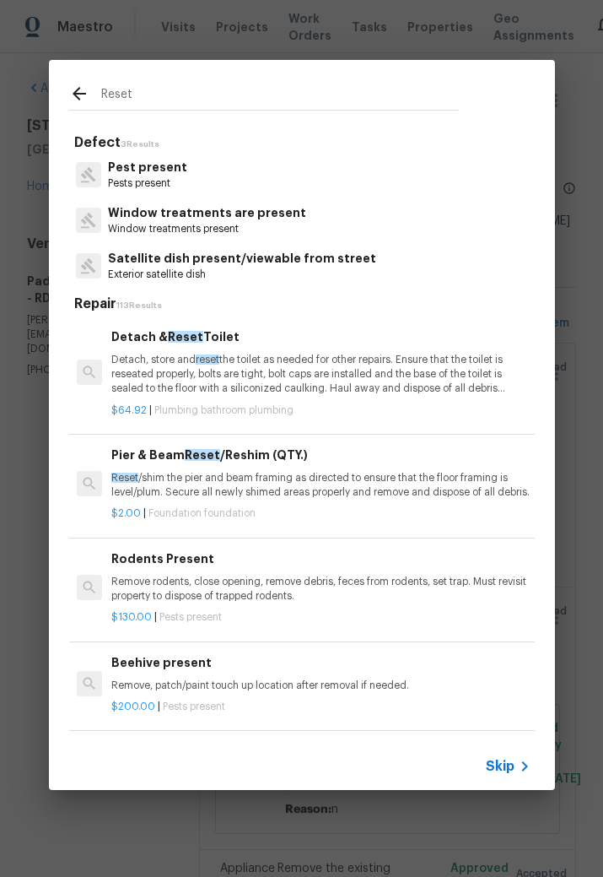
type input "Reset"
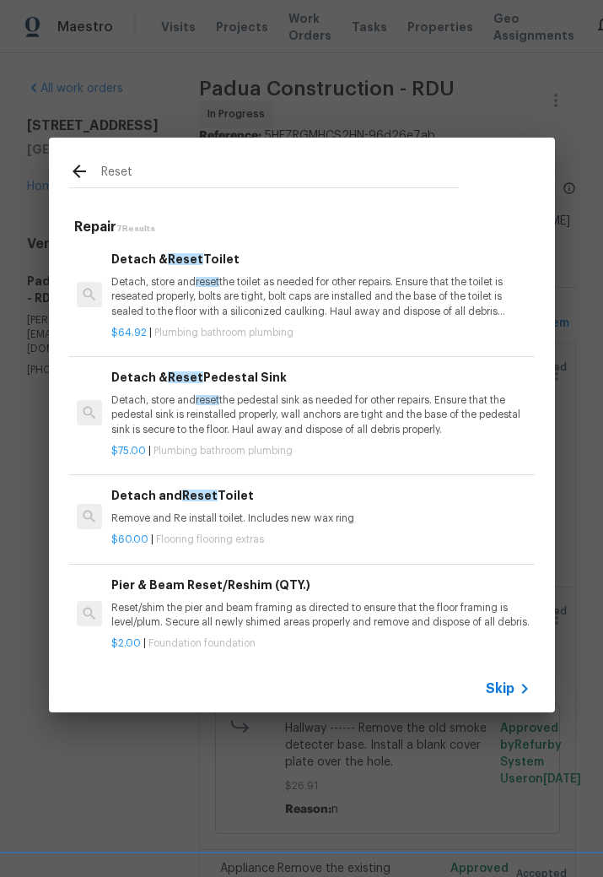
click at [267, 504] on div "Detach and Reset Toilet Remove and Re install toilet. Includes new wax ring" at bounding box center [320, 506] width 419 height 41
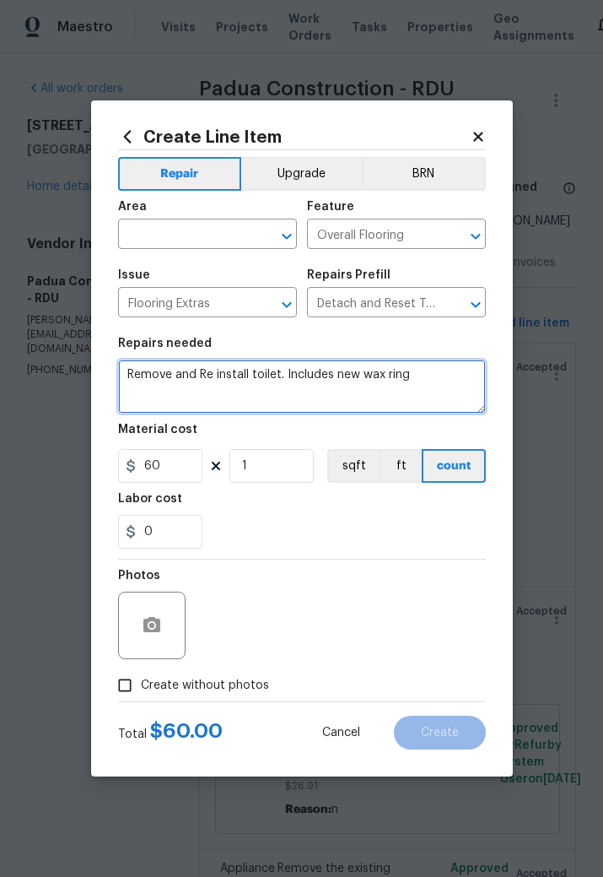
click at [127, 375] on textarea "Remove and Re install toilet. Includes new wax ring" at bounding box center [302, 386] width 368 height 54
click at [152, 370] on textarea "Remove and Re install toilet. Includes new wax ring" at bounding box center [302, 386] width 368 height 54
click at [296, 376] on textarea "Both bathrooms—- Remove and Re install toilet. Includes new wax ring" at bounding box center [302, 386] width 368 height 54
click at [332, 407] on textarea "Both bathrooms—- Remove and Re install toilet. Includes new wax ring" at bounding box center [302, 386] width 368 height 54
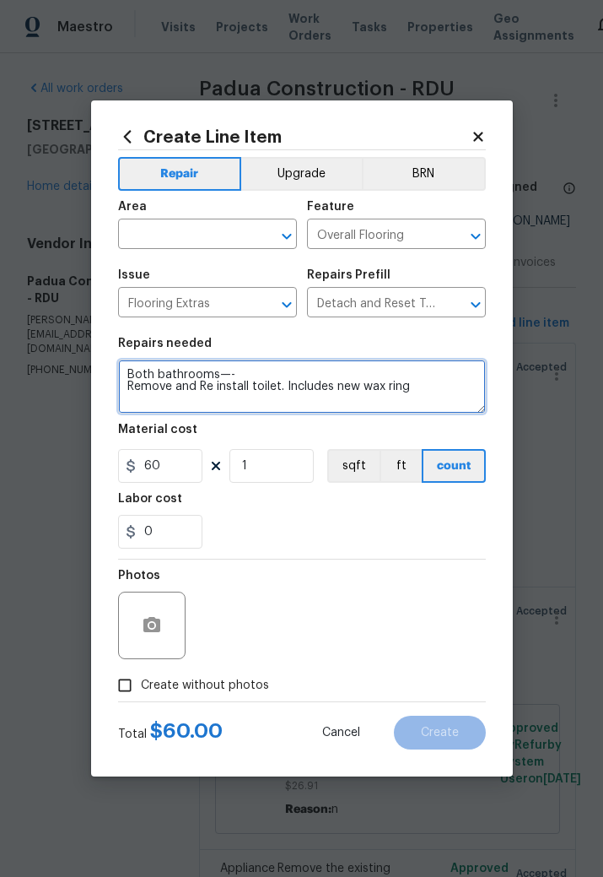
click at [304, 384] on textarea "Both bathrooms—- Remove and Re install toilet. Includes new wax ring" at bounding box center [302, 386] width 368 height 54
click at [303, 384] on textarea "Both bathrooms—- Remove and Re install toilet. Includes new wax ring" at bounding box center [302, 386] width 368 height 54
click at [165, 378] on textarea "Both bathrooms—- Remove and Re install toile" at bounding box center [302, 386] width 368 height 54
click at [173, 386] on textarea "Both bathrooms—- Remove and Re install toile" at bounding box center [302, 386] width 368 height 54
click at [224, 408] on textarea "Both bathrooms—- Tighten loose toilets after flooring installation.and Re insta…" at bounding box center [302, 386] width 368 height 54
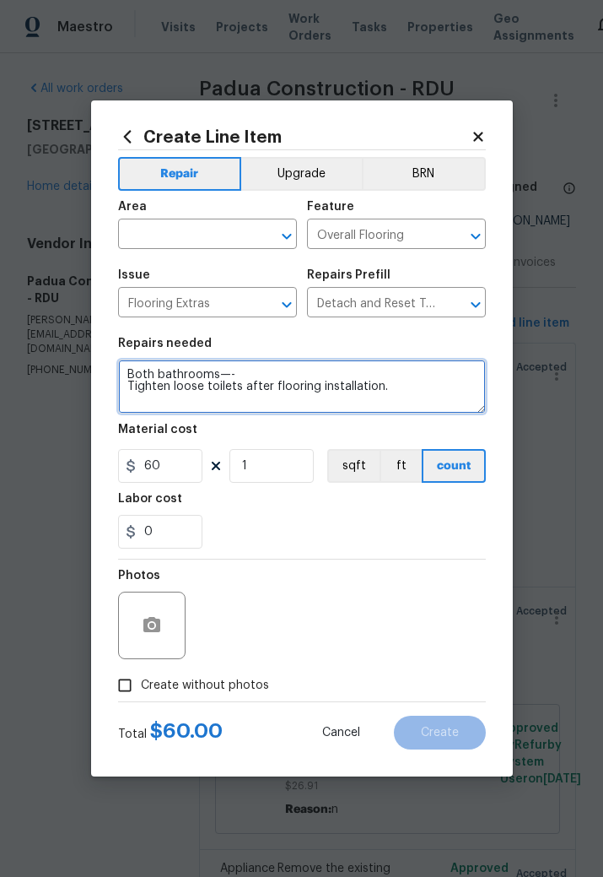
type textarea "Both bathrooms—- Tighten loose toilets after flooring installation."
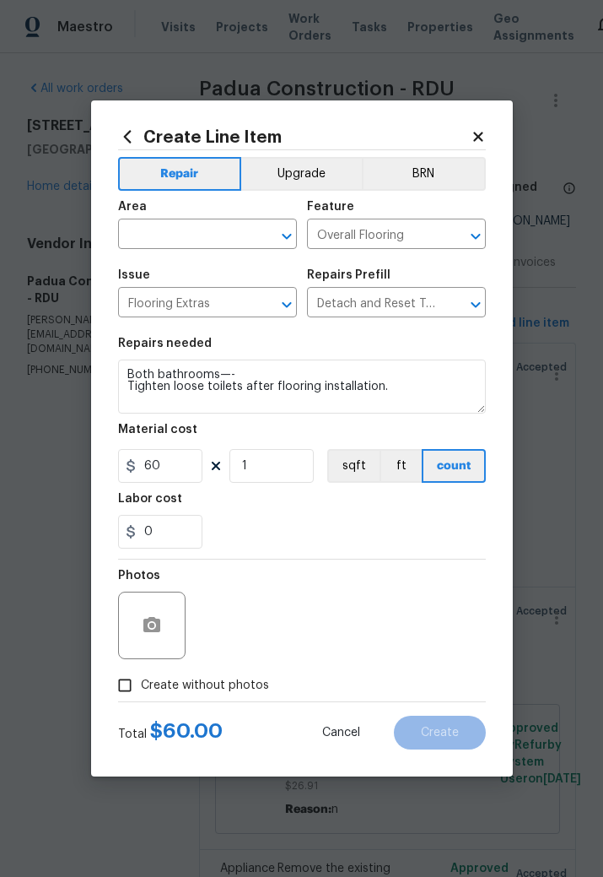
click at [213, 229] on input "text" at bounding box center [184, 236] width 132 height 26
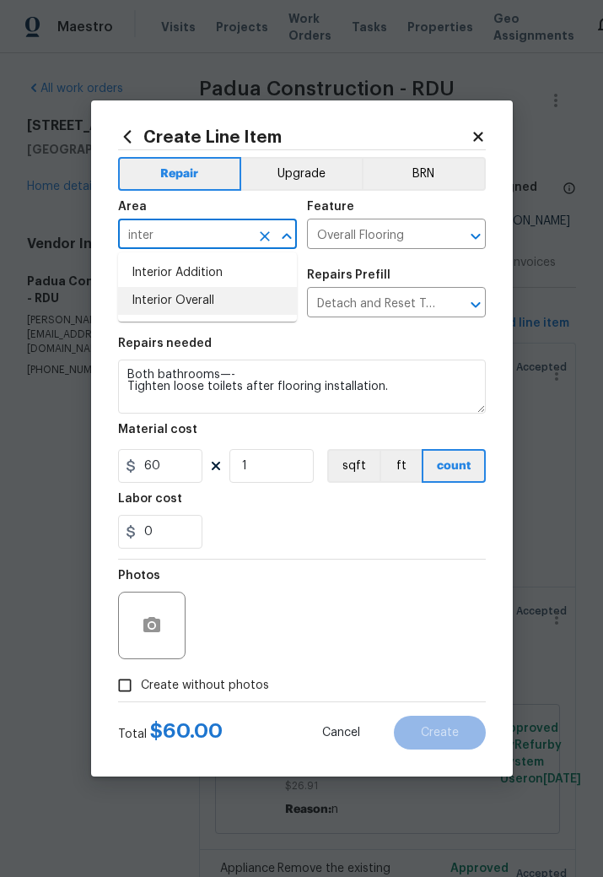
click at [237, 297] on li "Interior Overall" at bounding box center [207, 301] width 179 height 28
type input "Interior Overall"
click at [165, 572] on span "Create without photos" at bounding box center [205, 686] width 128 height 18
click at [141, 572] on input "Create without photos" at bounding box center [125, 685] width 32 height 32
checkbox input "true"
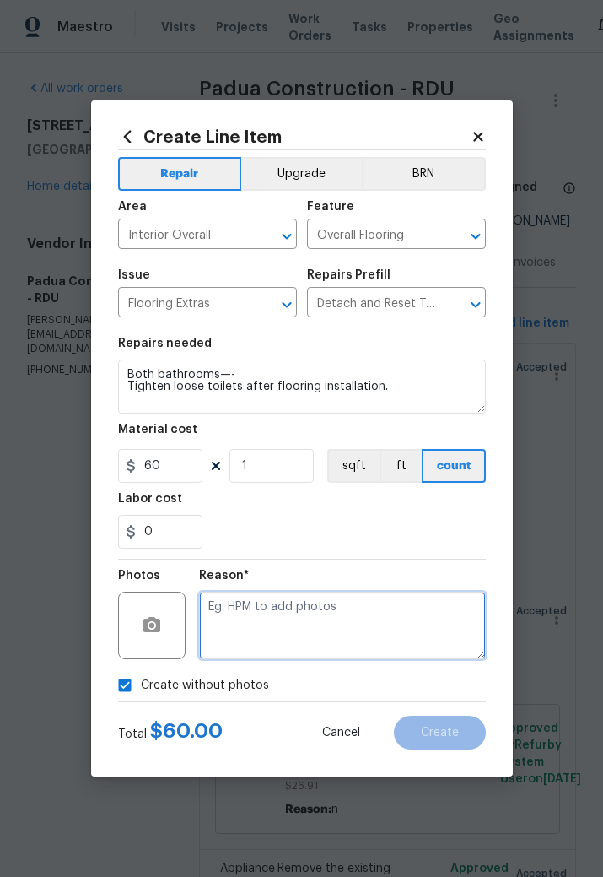
click at [334, 572] on textarea at bounding box center [342, 626] width 287 height 68
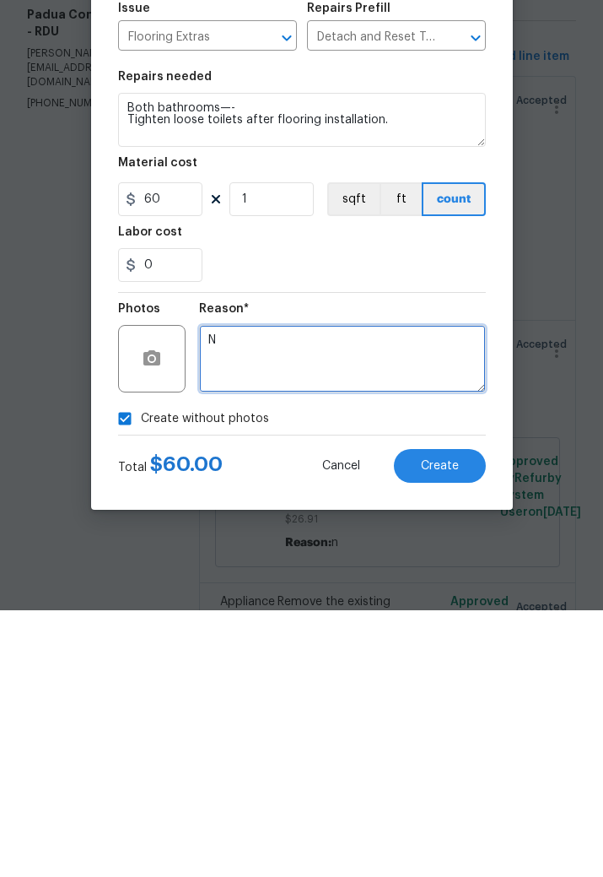
type textarea "N"
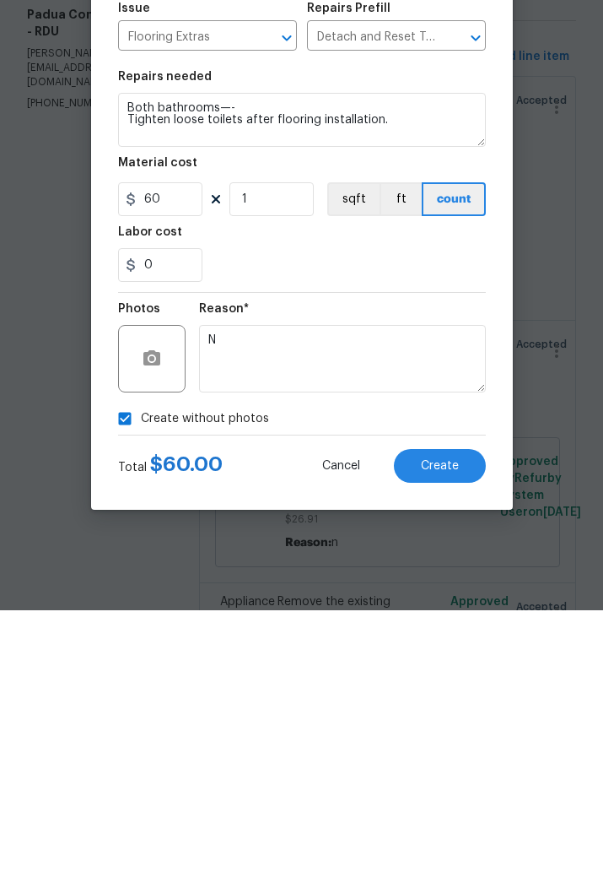
click at [463, 572] on button "Create" at bounding box center [440, 733] width 92 height 34
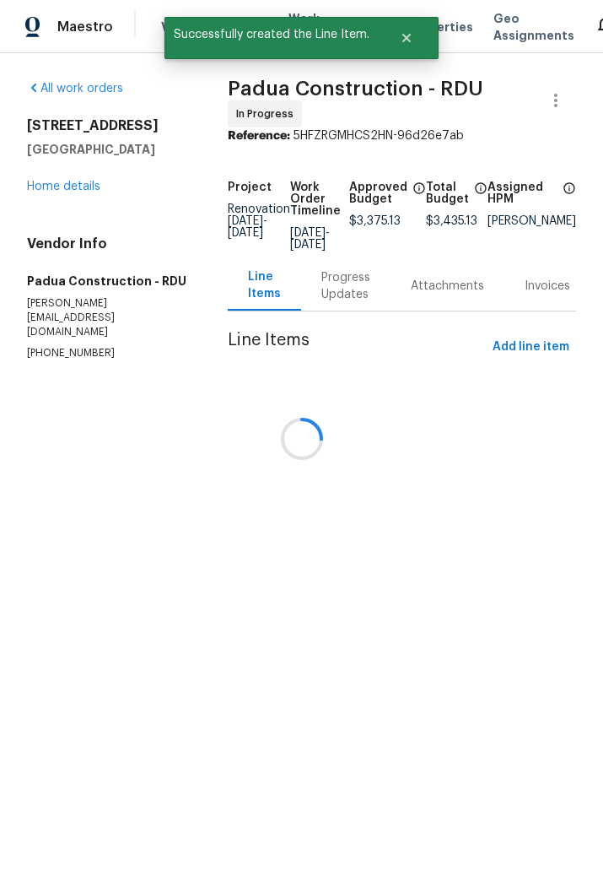
scroll to position [0, 0]
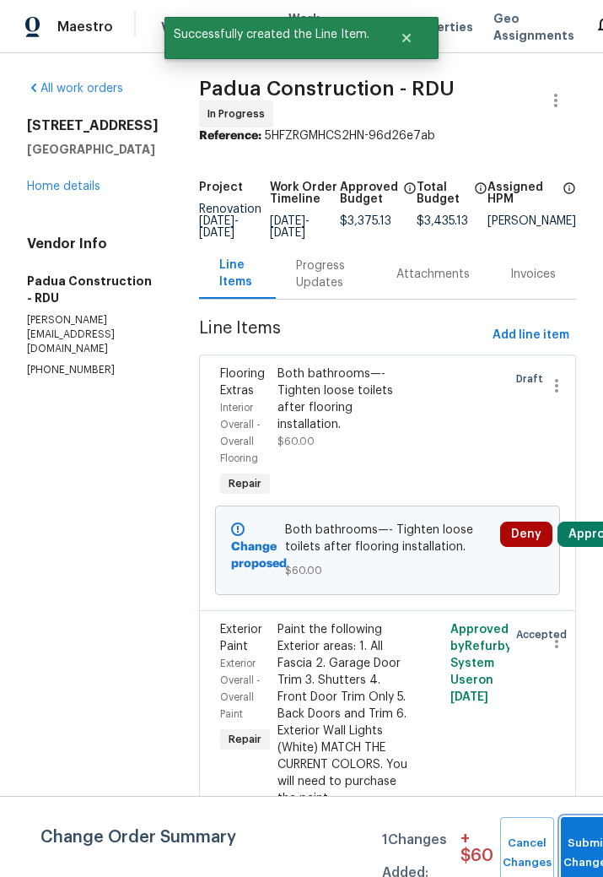
click at [575, 572] on button "Submit Changes" at bounding box center [588, 853] width 54 height 73
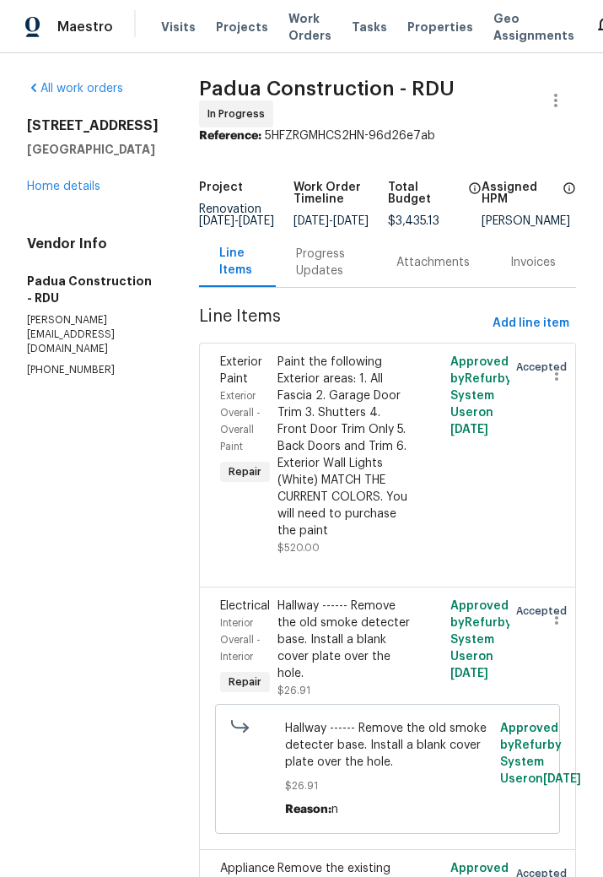
click at [70, 192] on link "Home details" at bounding box center [63, 187] width 73 height 12
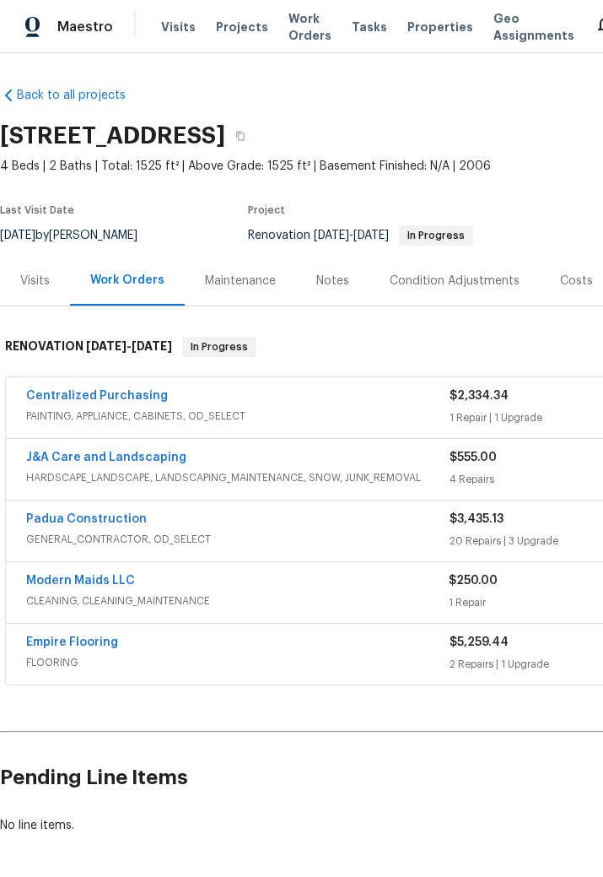
click at [127, 519] on link "Padua Construction" at bounding box center [86, 519] width 121 height 12
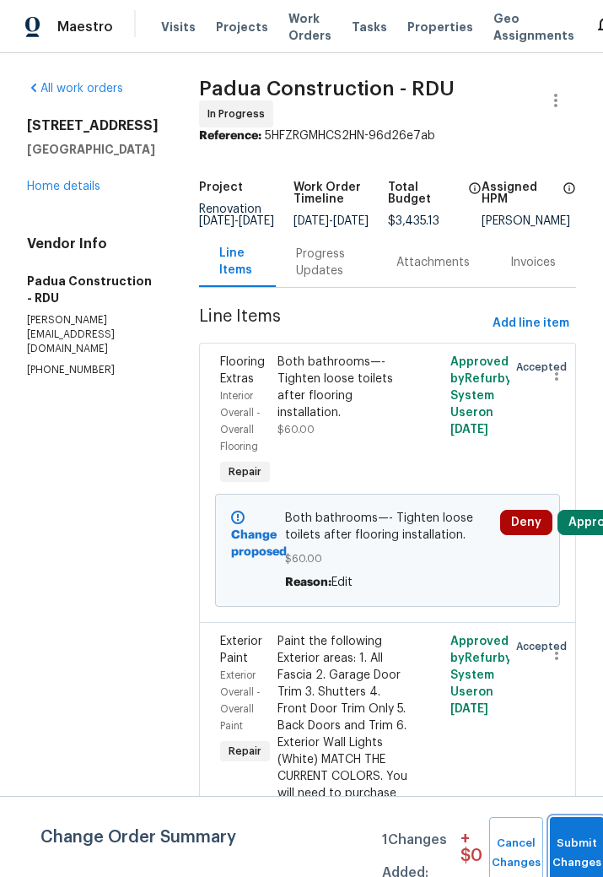
click at [570, 572] on button "Submit Changes" at bounding box center [577, 853] width 54 height 73
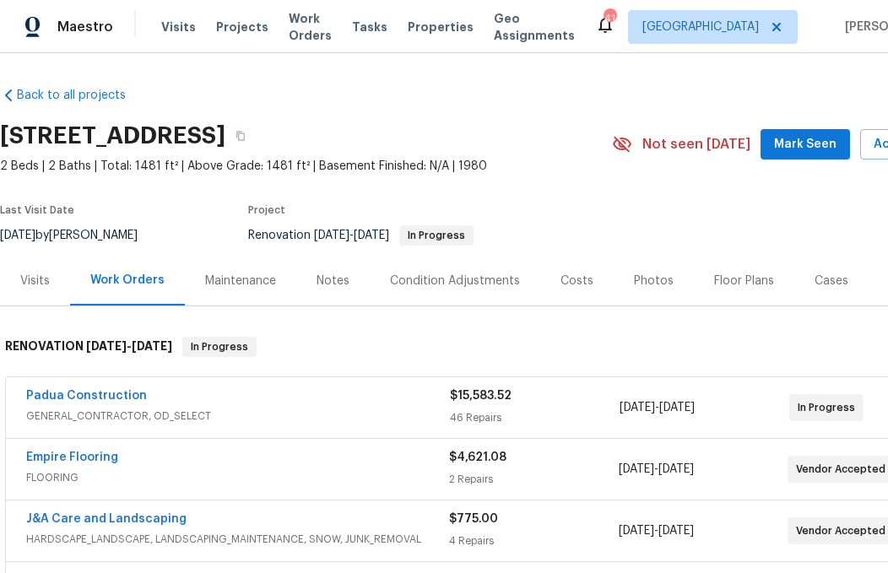
click at [815, 134] on span "Mark Seen" at bounding box center [805, 144] width 62 height 21
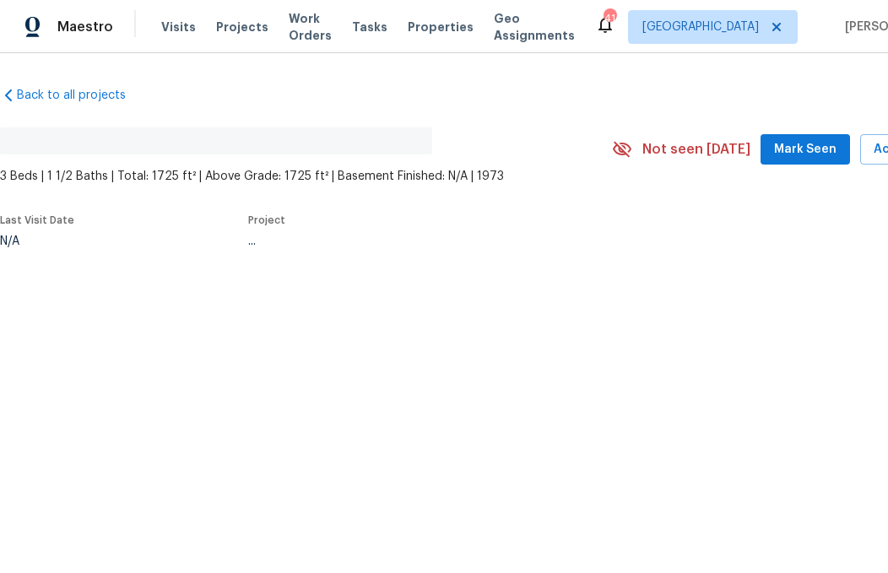
click at [812, 146] on span "Mark Seen" at bounding box center [805, 149] width 62 height 21
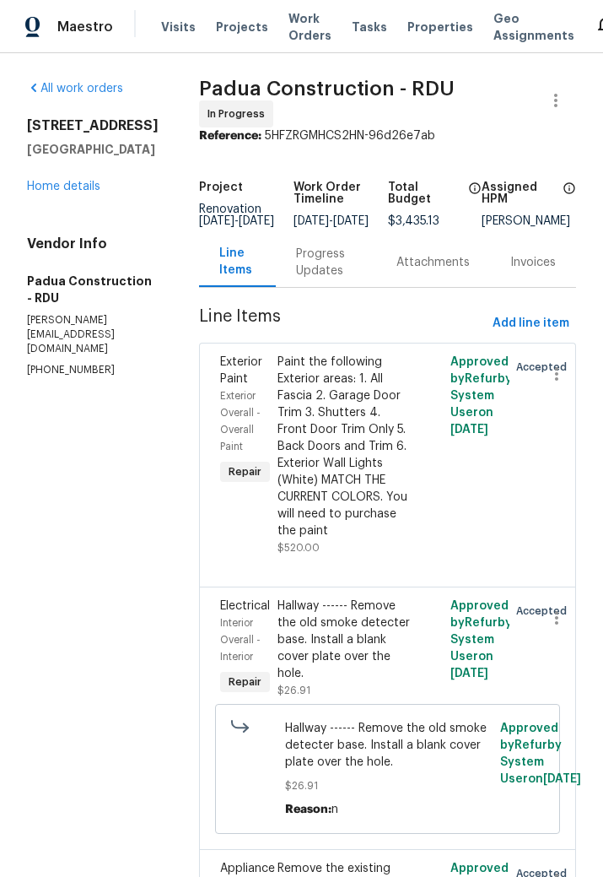
click at [58, 192] on link "Home details" at bounding box center [63, 187] width 73 height 12
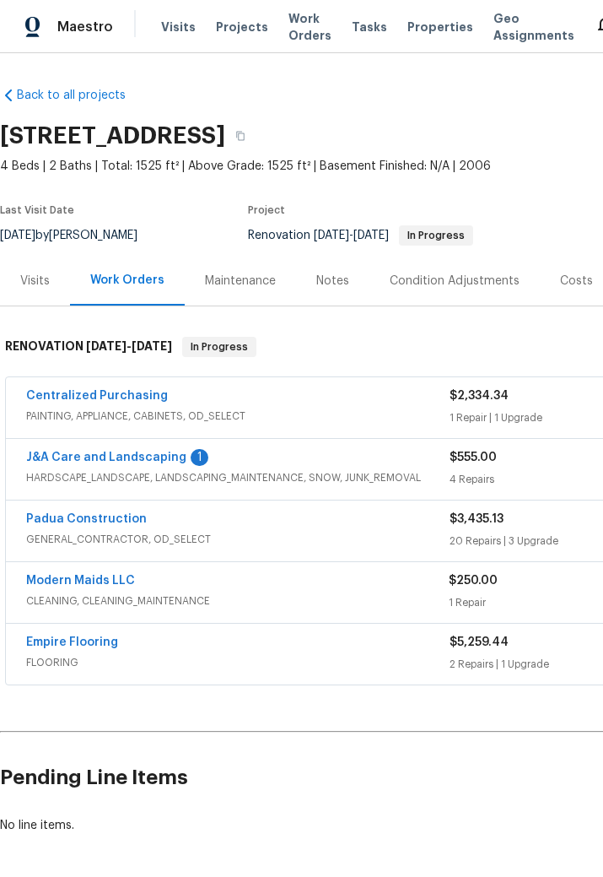
click at [156, 462] on link "J&A Care and Landscaping" at bounding box center [106, 457] width 160 height 12
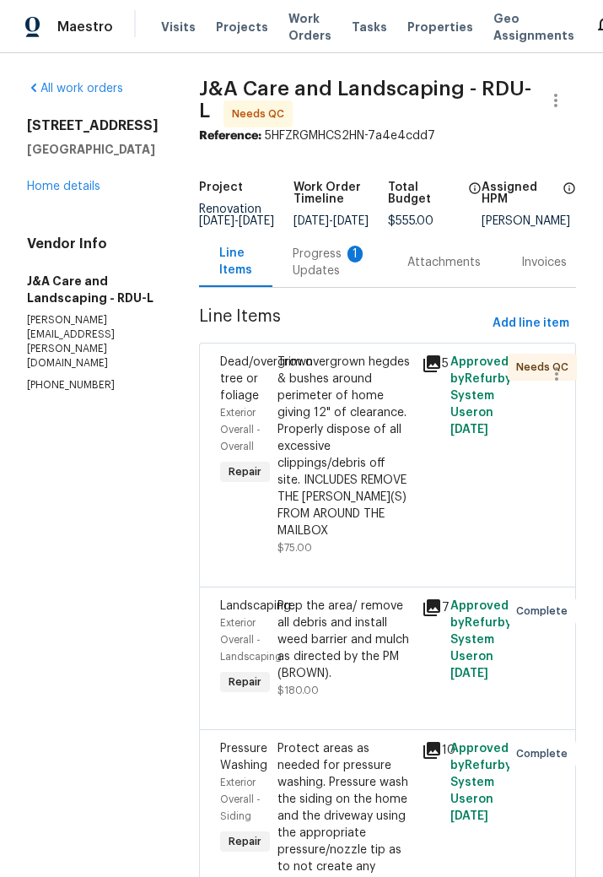
click at [338, 269] on div "Progress Updates 1" at bounding box center [330, 263] width 74 height 34
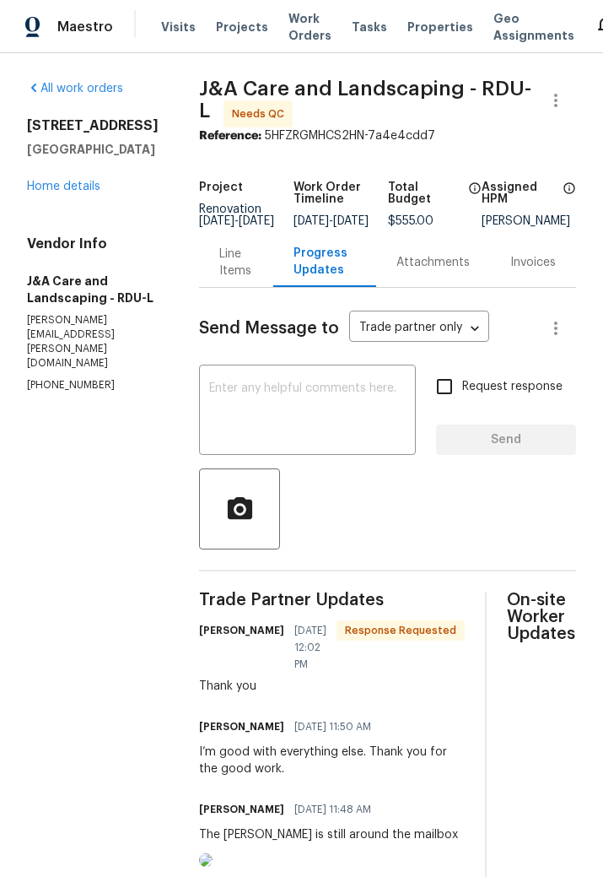
click at [321, 415] on textarea at bounding box center [307, 411] width 197 height 59
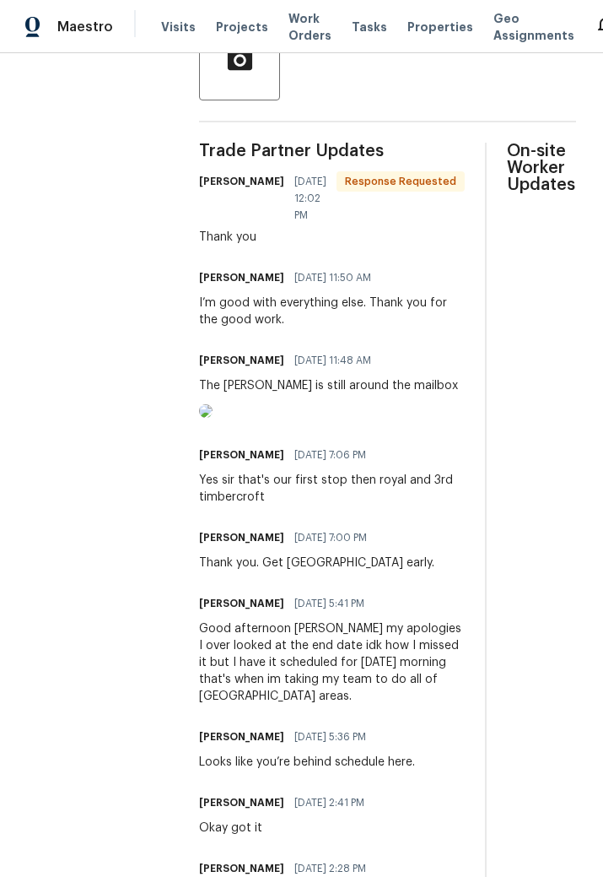
scroll to position [451, 0]
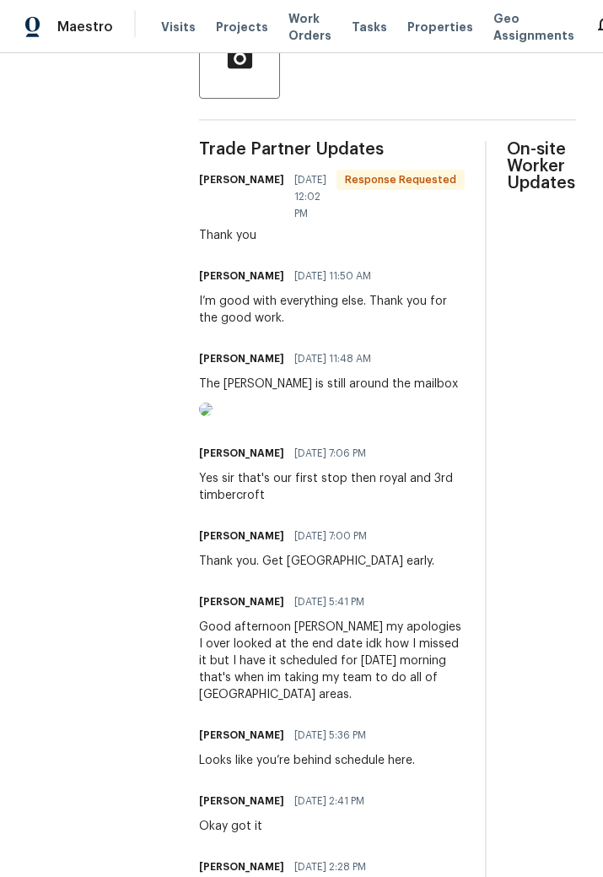
click at [213, 416] on img at bounding box center [206, 409] width 14 height 14
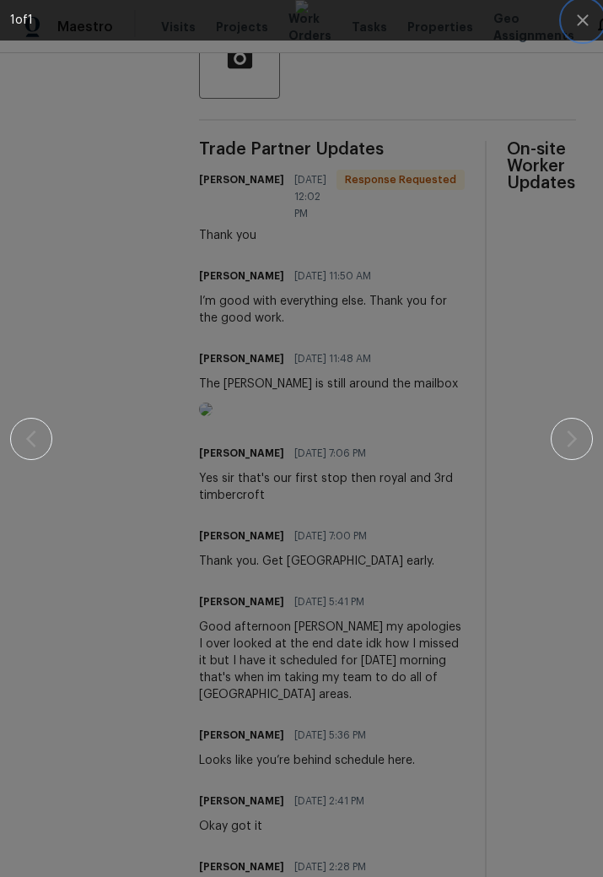
click at [582, 31] on button "button" at bounding box center [583, 20] width 41 height 41
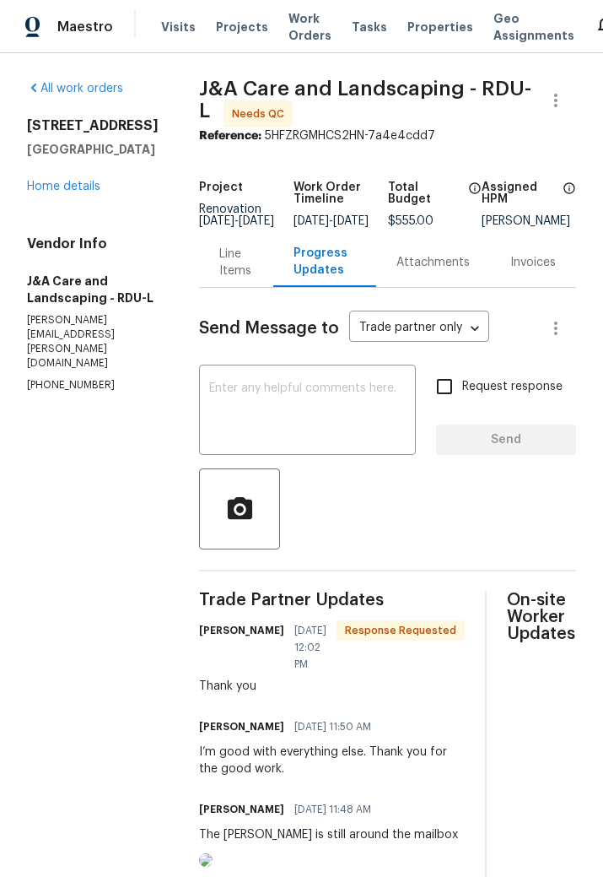
scroll to position [0, 0]
click at [63, 182] on link "Home details" at bounding box center [63, 187] width 73 height 12
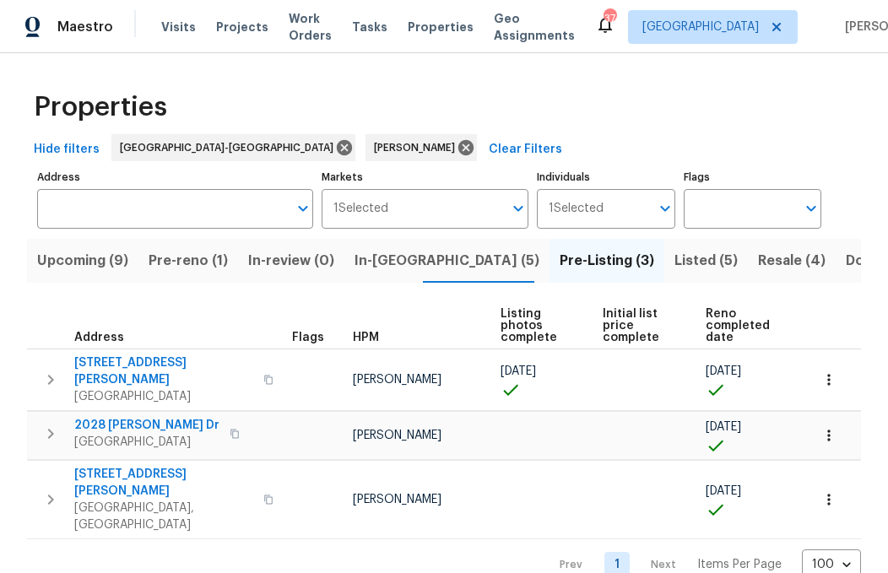
click at [126, 417] on span "2028 [PERSON_NAME] Dr" at bounding box center [146, 425] width 145 height 17
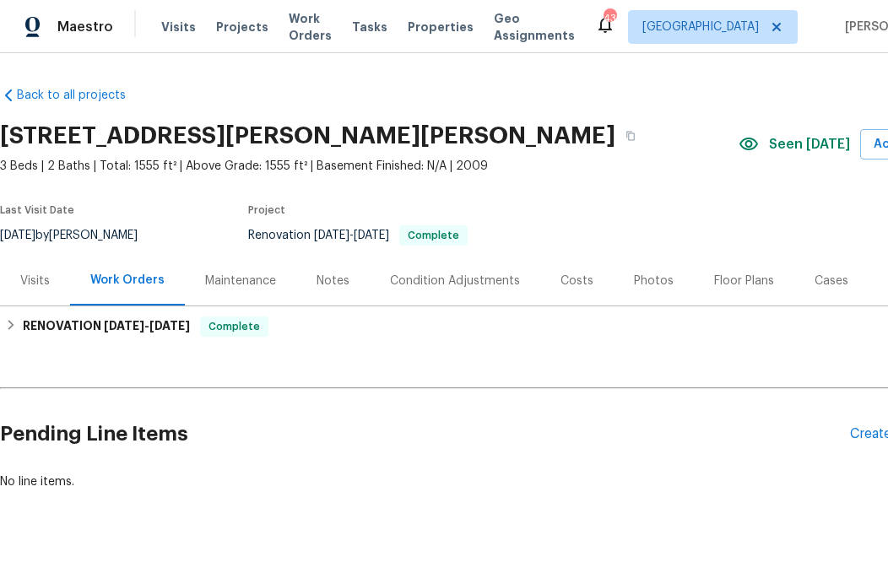
click at [636, 281] on div "Photos" at bounding box center [654, 281] width 40 height 17
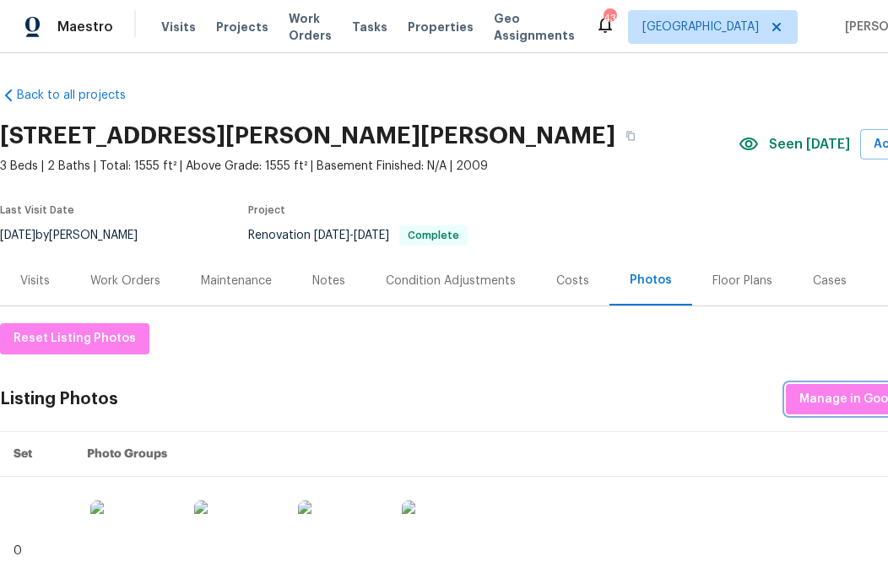
click at [847, 395] on span "Manage in Google Drive" at bounding box center [869, 399] width 141 height 21
click at [625, 138] on icon "button" at bounding box center [630, 136] width 10 height 10
click at [615, 127] on button "button" at bounding box center [630, 136] width 30 height 30
